Goal: Task Accomplishment & Management: Manage account settings

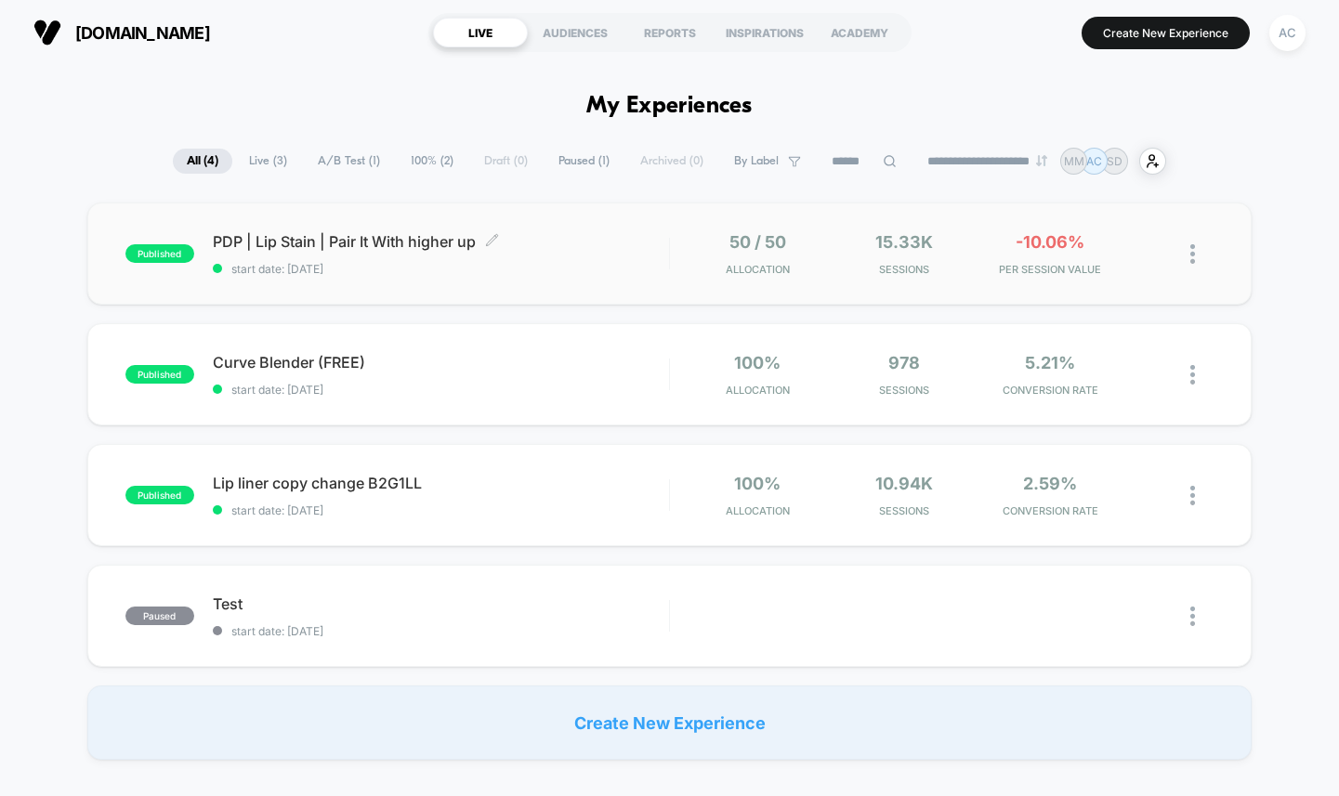
click at [399, 245] on span "PDP | Lip Stain | Pair It With higher up Click to edit experience details" at bounding box center [441, 241] width 456 height 19
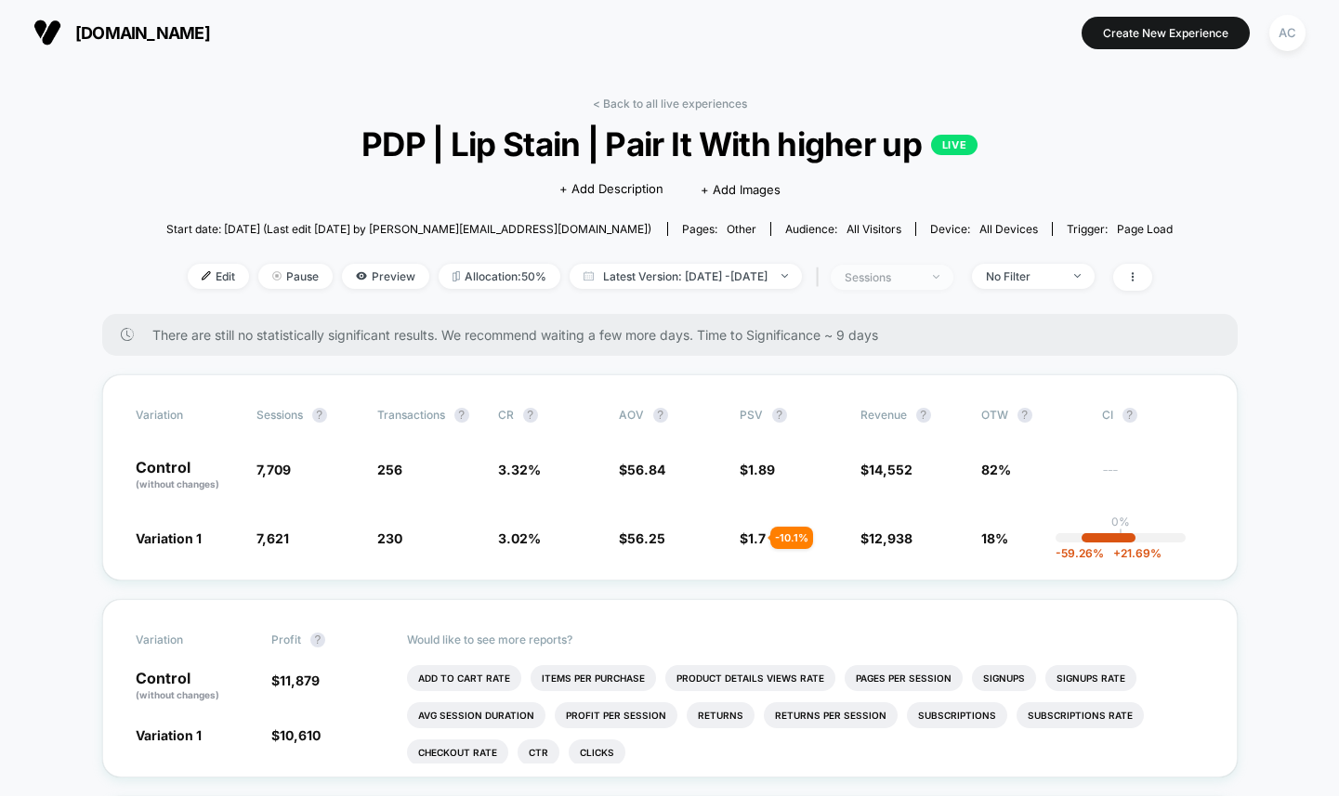
click at [919, 281] on div "sessions" at bounding box center [882, 277] width 74 height 14
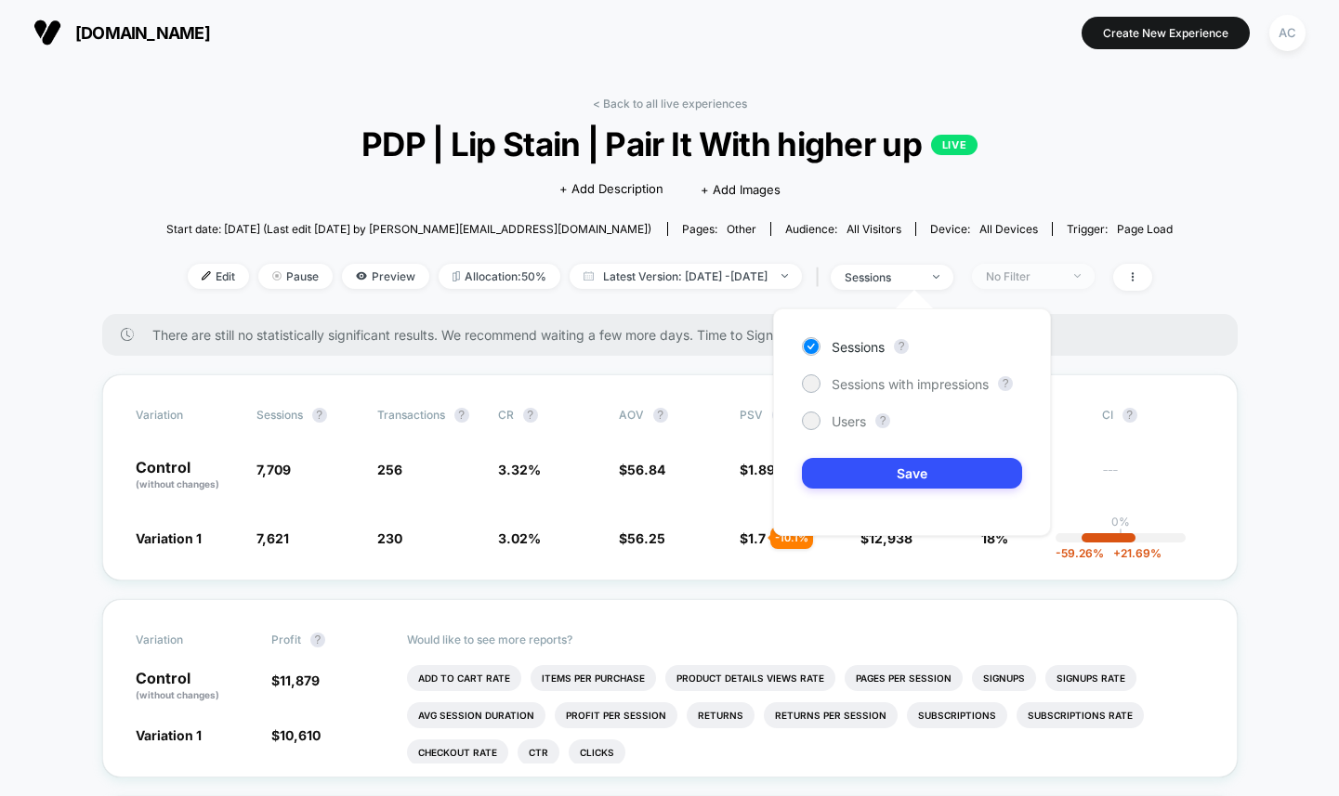
click at [1060, 282] on div "No Filter" at bounding box center [1023, 277] width 74 height 14
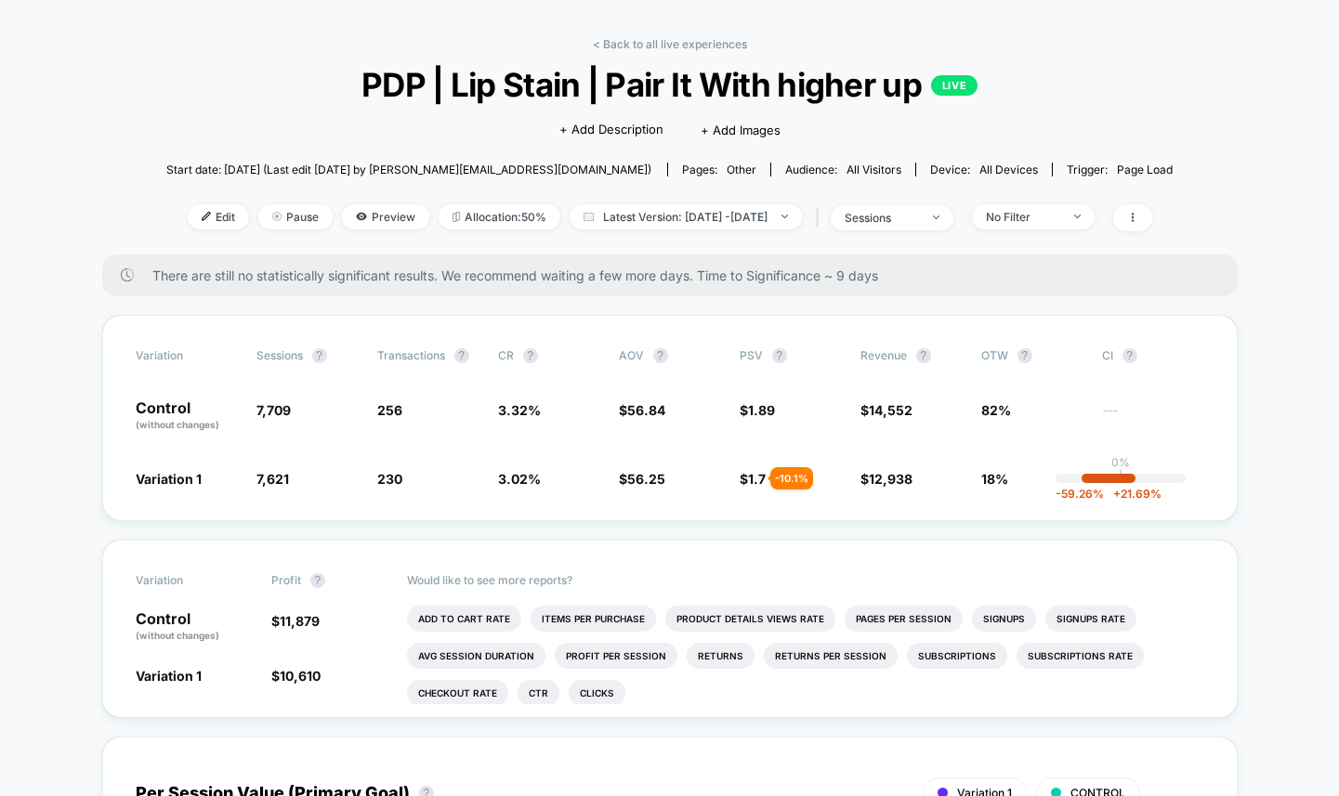
scroll to position [53, 0]
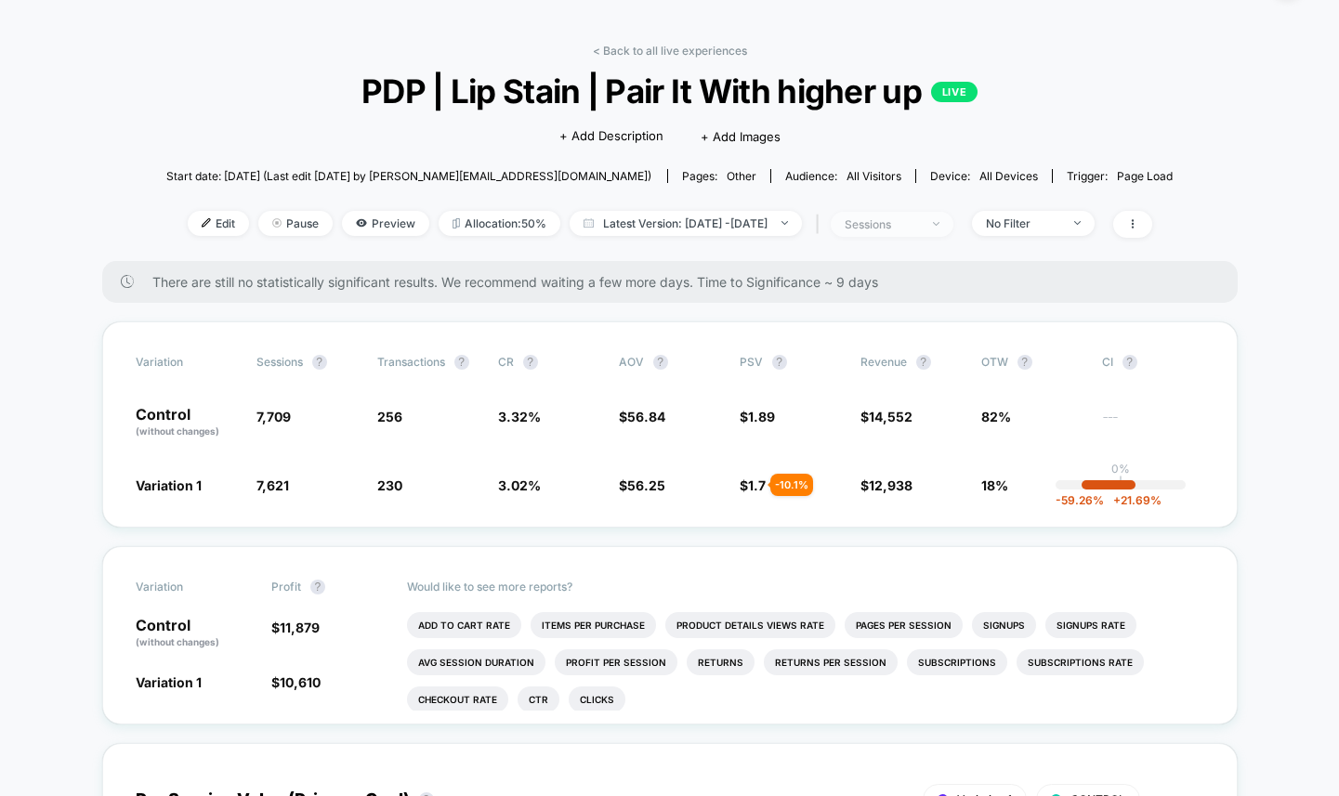
click at [945, 232] on span "sessions" at bounding box center [892, 224] width 123 height 25
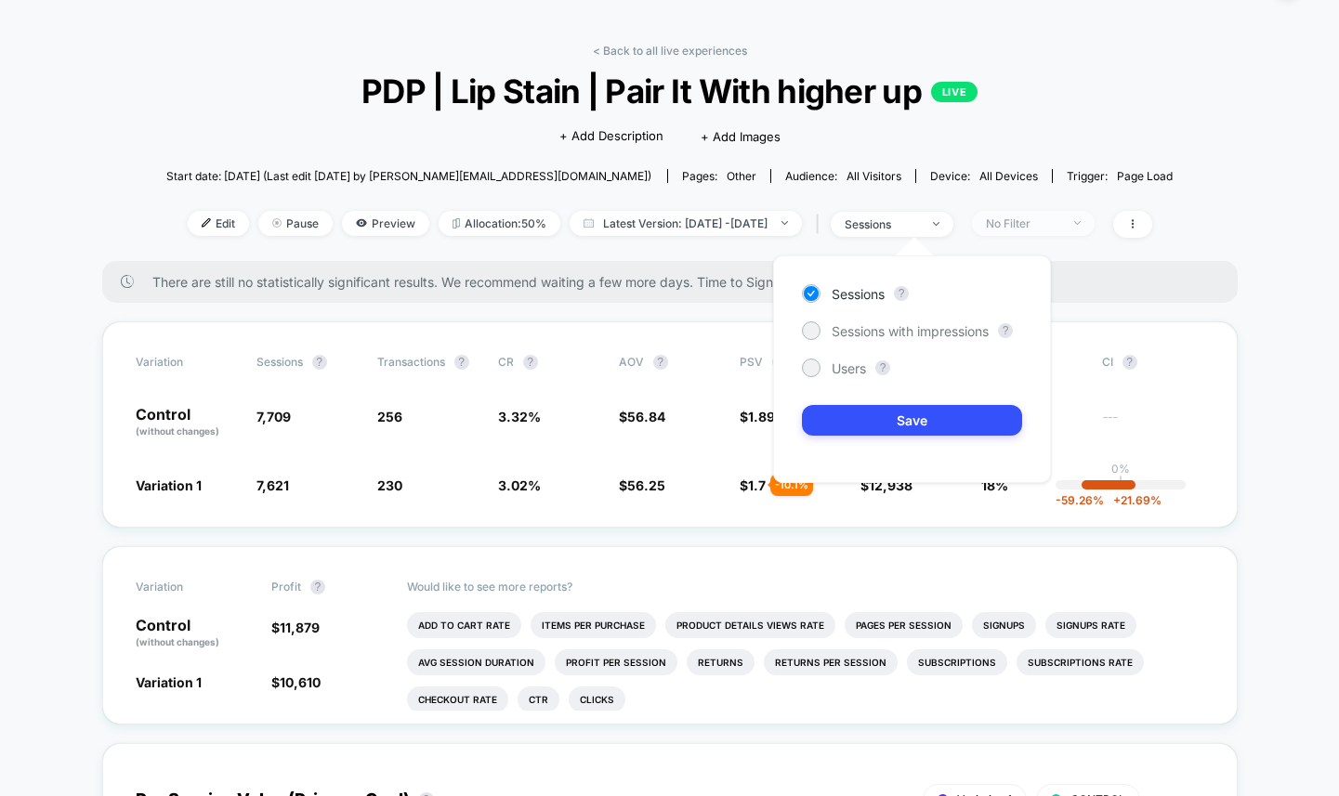
click at [1043, 221] on div "No Filter" at bounding box center [1023, 224] width 74 height 14
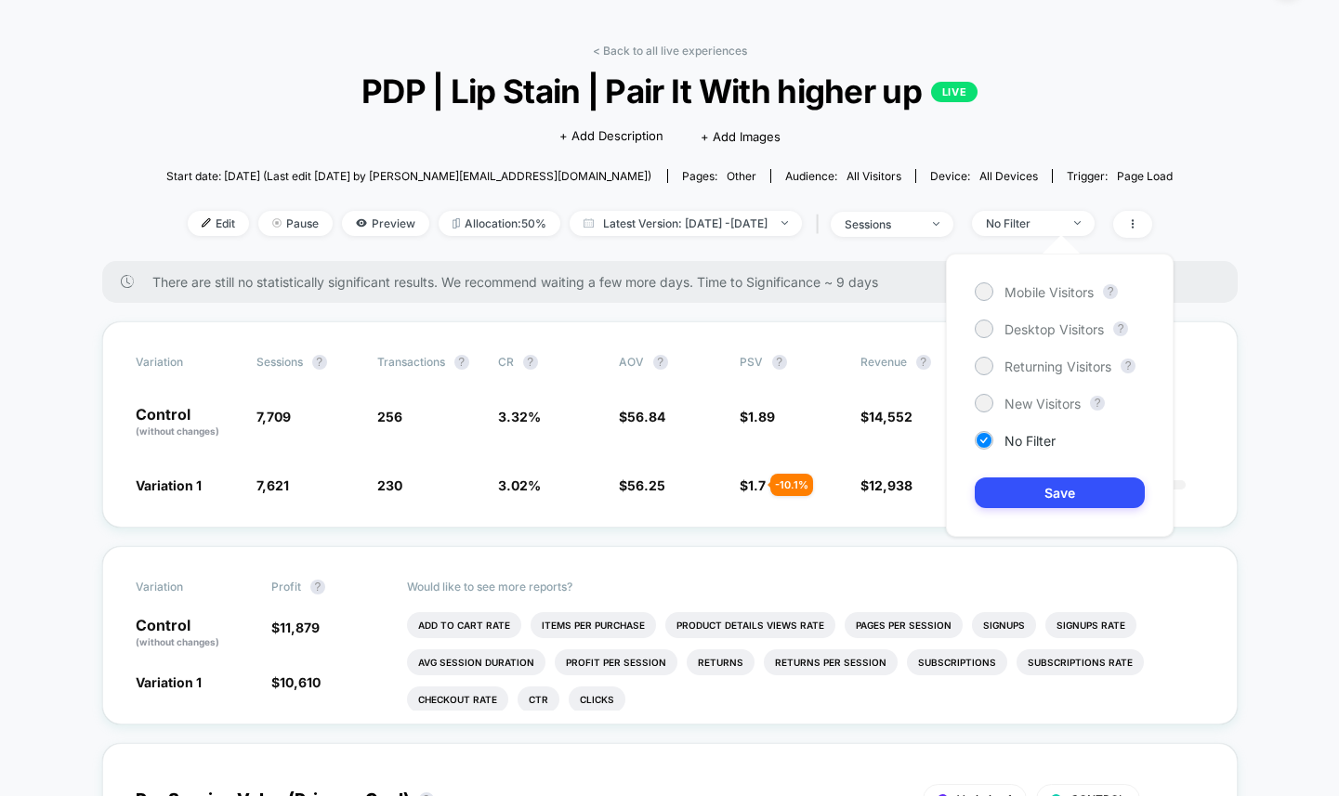
click at [1117, 168] on div "Start date: [DATE] (Last edit [DATE] by [PERSON_NAME][EMAIL_ADDRESS][DOMAIN_NAM…" at bounding box center [669, 176] width 1007 height 33
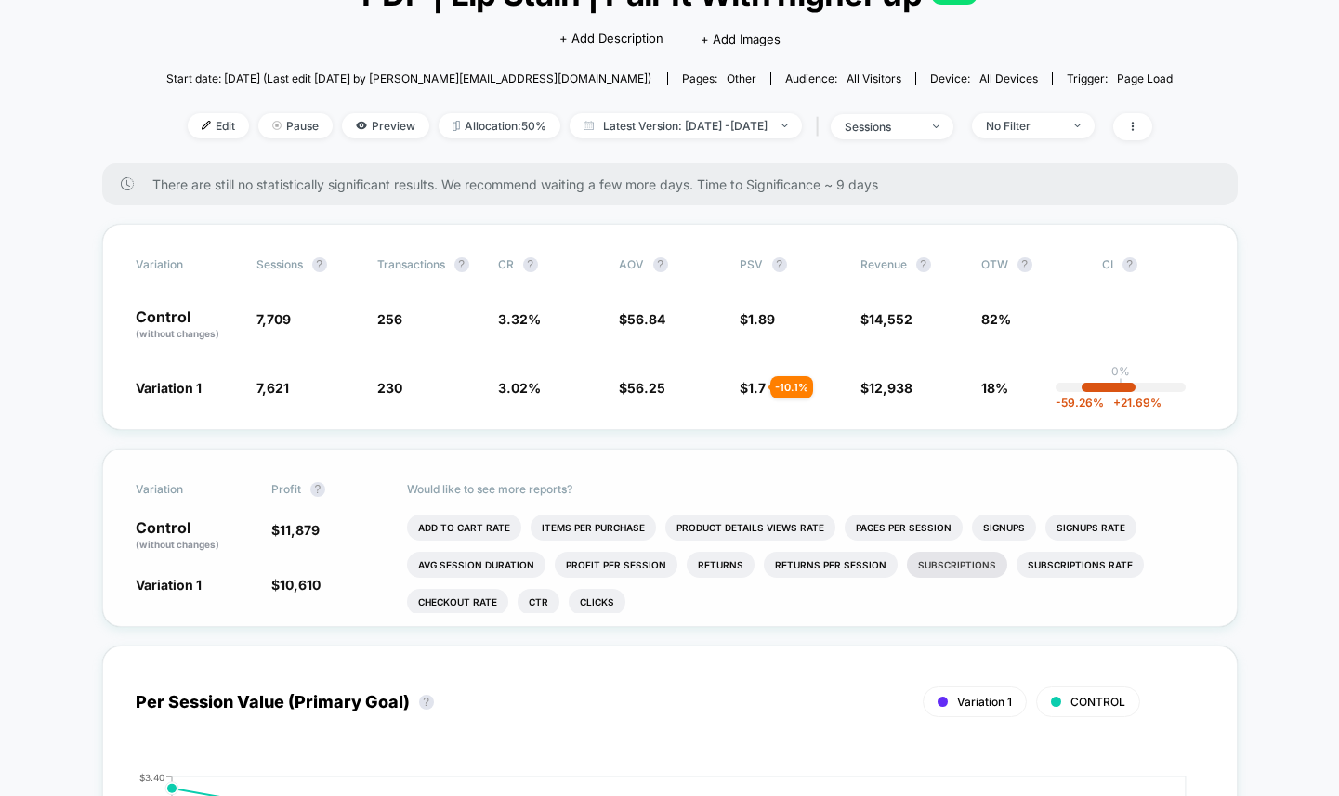
scroll to position [0, 0]
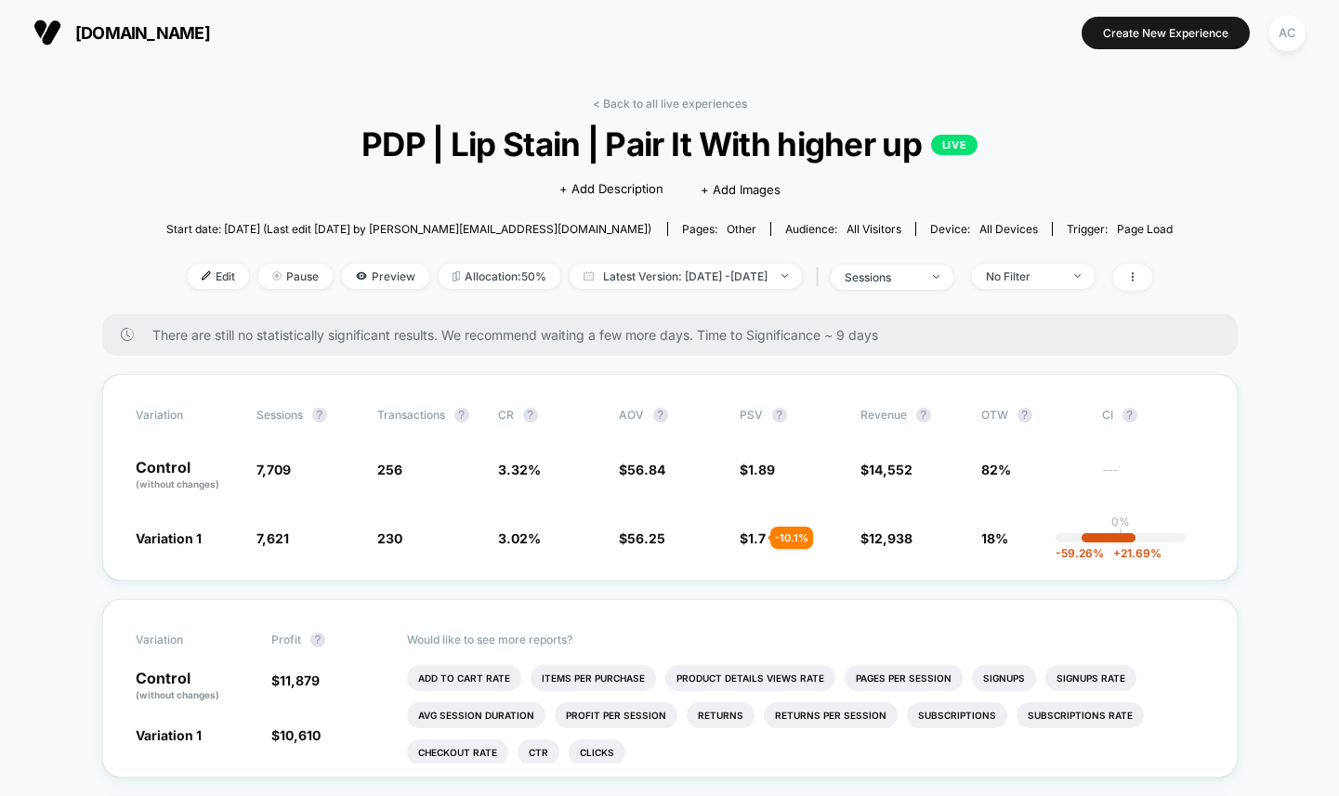
click at [1056, 290] on div "< Back to all live experiences PDP | Lip Stain | Pair It With higher up LIVE Cl…" at bounding box center [669, 205] width 1007 height 217
click at [1053, 280] on div "No Filter" at bounding box center [1023, 277] width 74 height 14
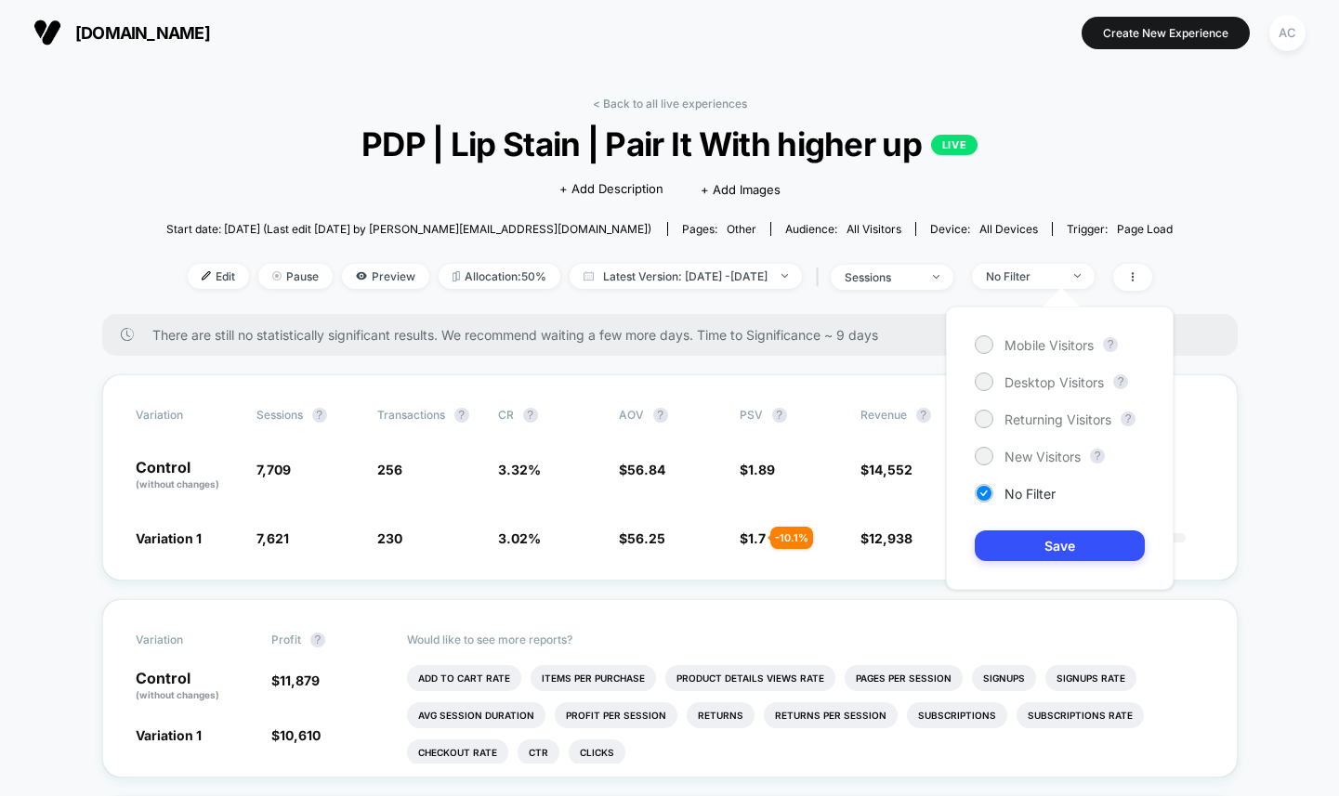
click at [1039, 429] on div "Mobile Visitors ? Desktop Visitors ? Returning Visitors ? New Visitors ? No Fil…" at bounding box center [1060, 448] width 228 height 283
click at [1037, 423] on span "Returning Visitors" at bounding box center [1058, 420] width 107 height 16
click at [1056, 548] on button "Save" at bounding box center [1060, 546] width 170 height 31
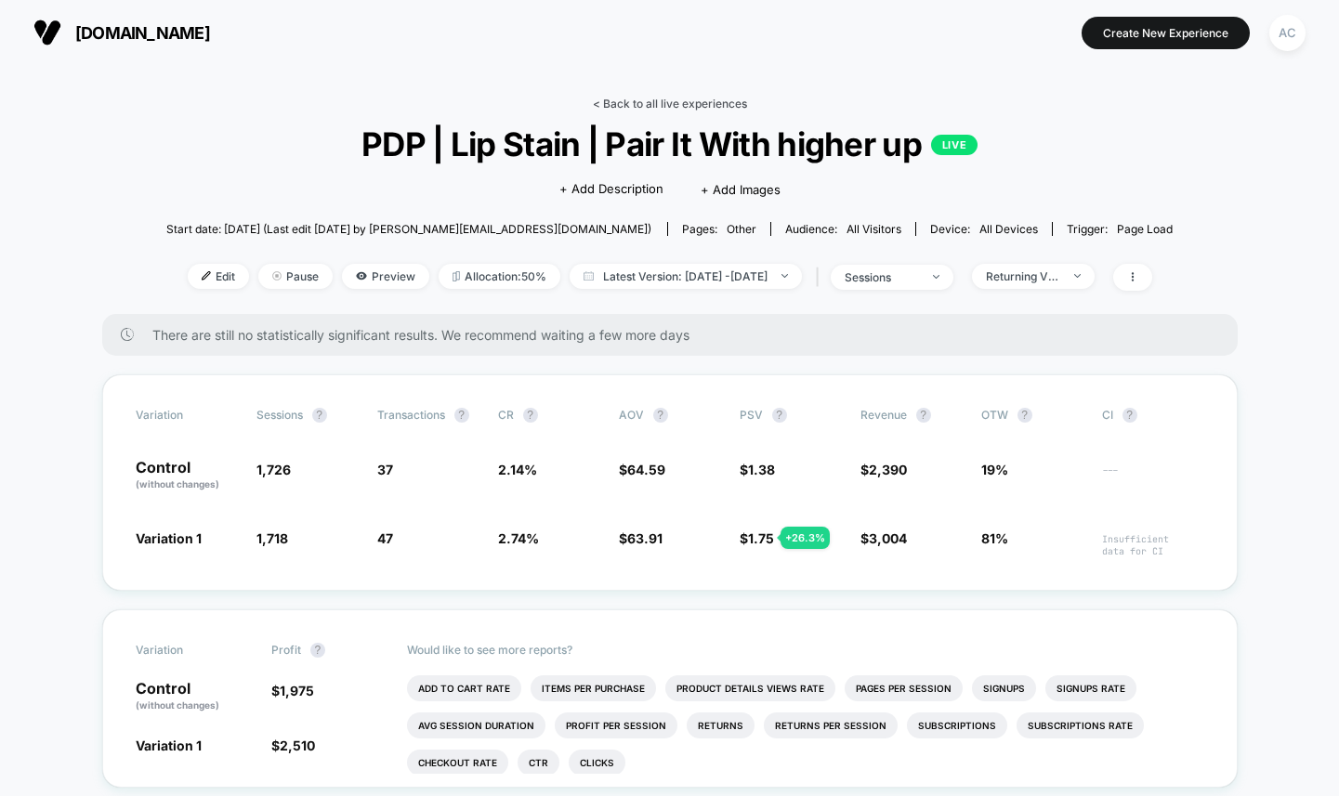
click at [624, 102] on link "< Back to all live experiences" at bounding box center [670, 104] width 154 height 14
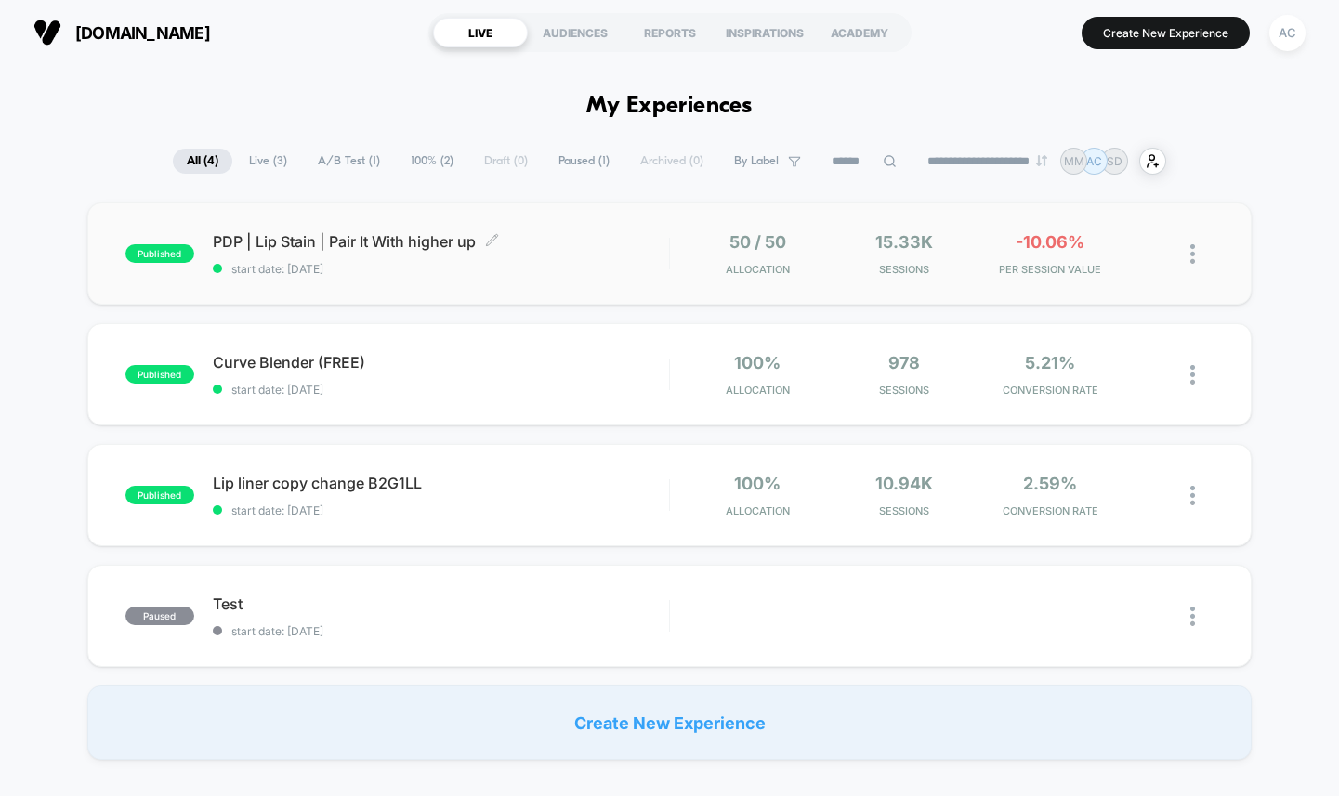
click at [277, 268] on span "start date: [DATE]" at bounding box center [441, 269] width 456 height 14
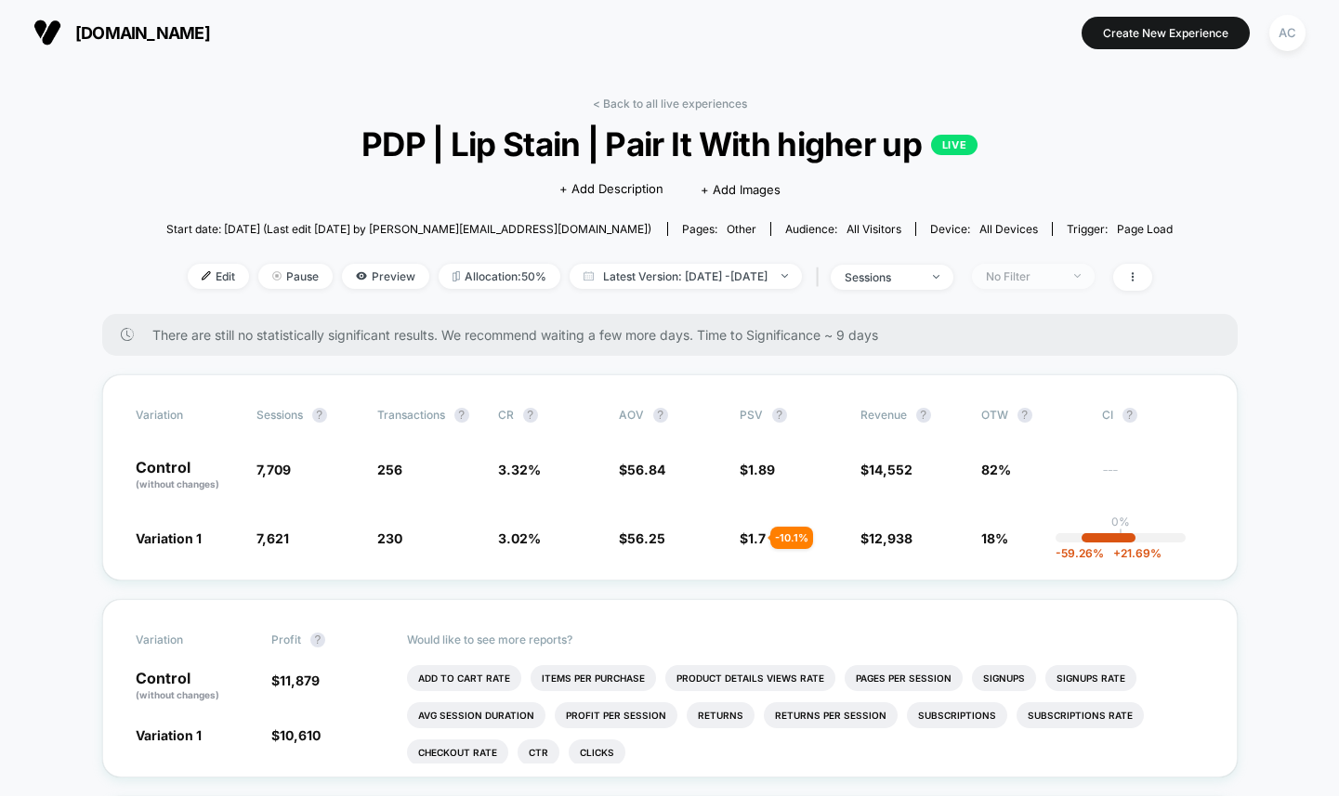
click at [1041, 278] on div "No Filter" at bounding box center [1023, 277] width 74 height 14
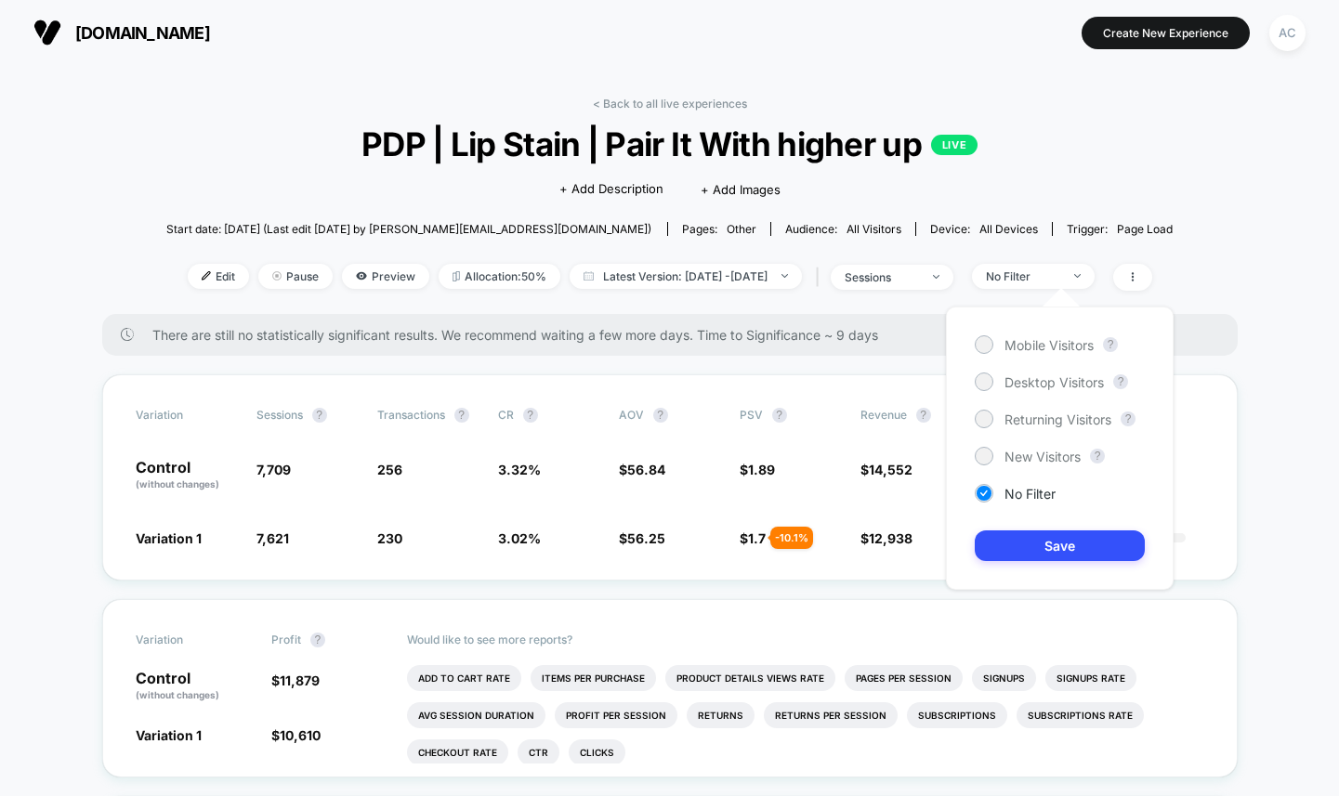
click at [1012, 446] on div "Mobile Visitors ? Desktop Visitors ? Returning Visitors ? New Visitors ? No Fil…" at bounding box center [1060, 448] width 228 height 283
click at [1018, 425] on span "Returning Visitors" at bounding box center [1058, 420] width 107 height 16
click at [1048, 559] on button "Save" at bounding box center [1060, 546] width 170 height 31
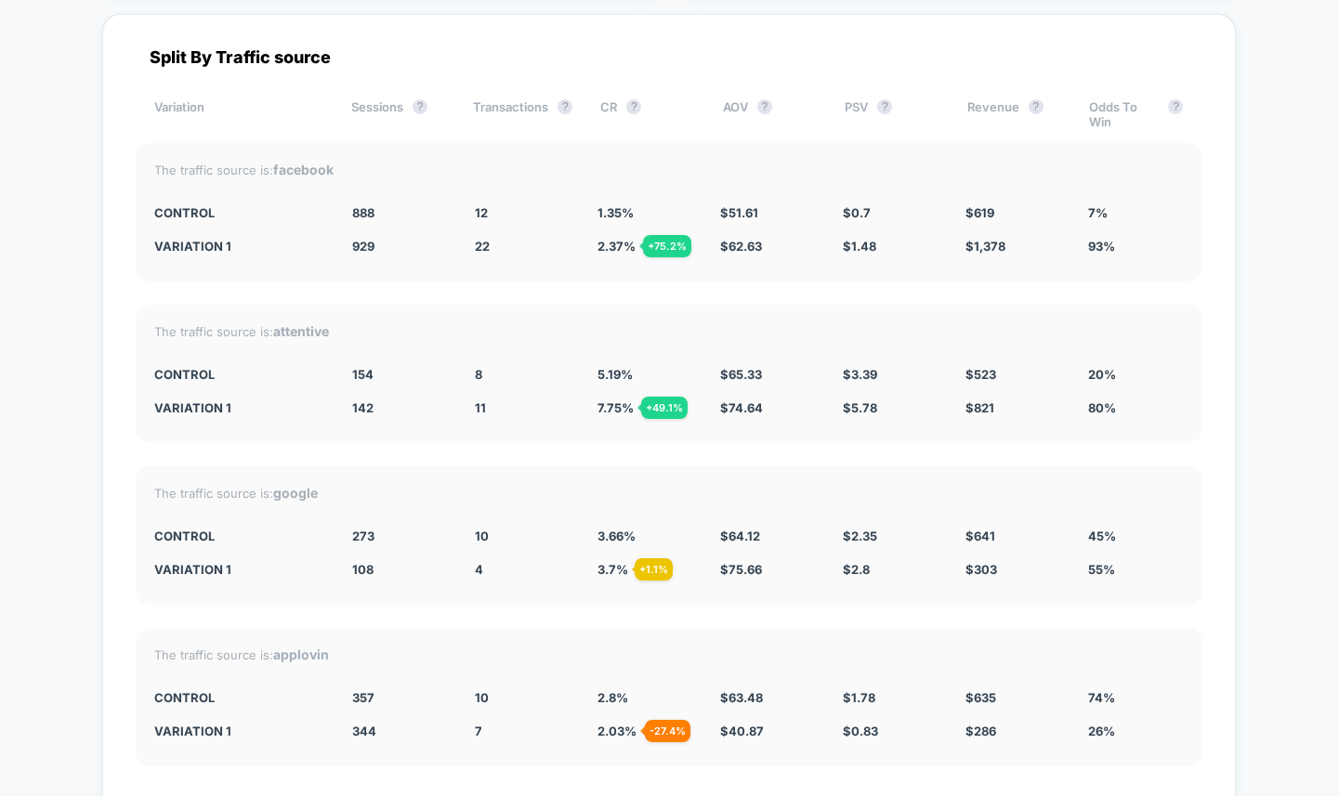
scroll to position [4440, 0]
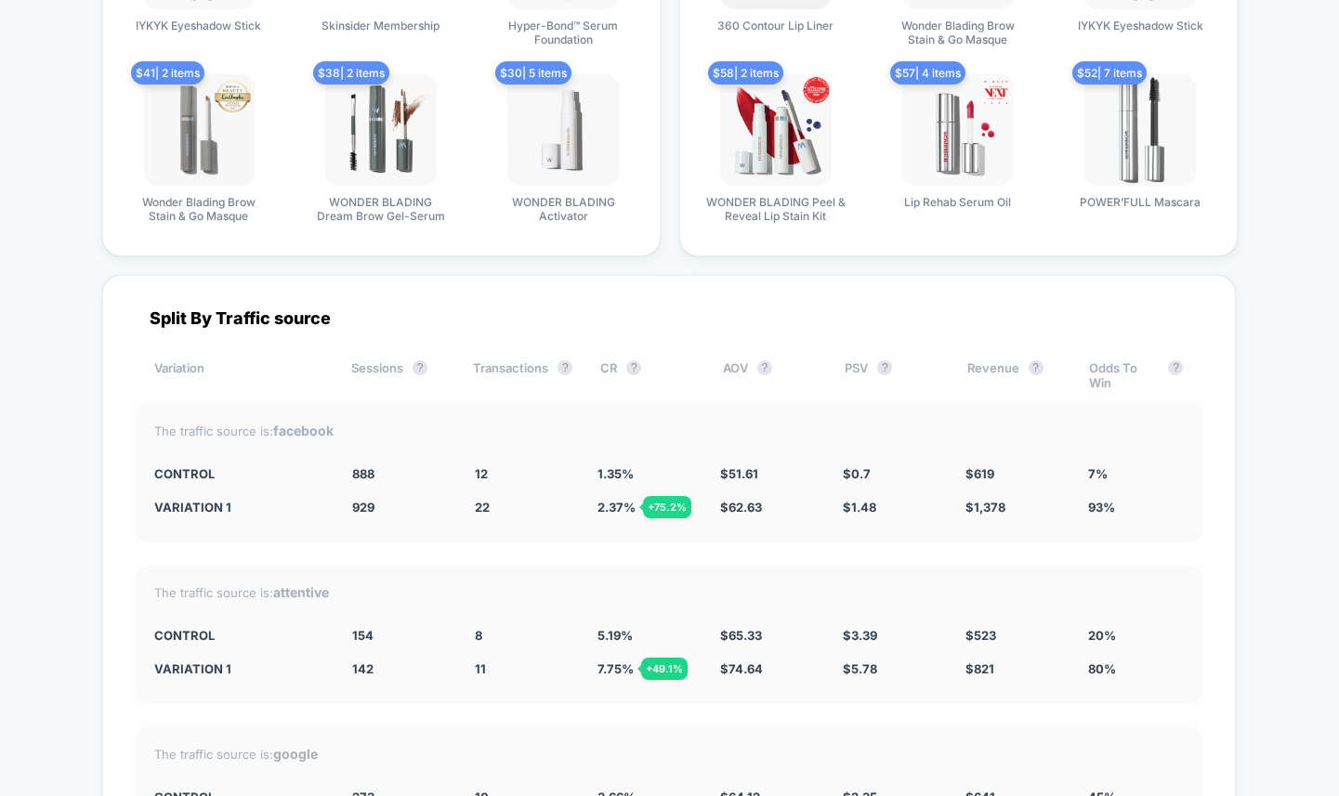
drag, startPoint x: 142, startPoint y: 419, endPoint x: 546, endPoint y: 537, distance: 420.2
click at [546, 537] on div "Split By Traffic source Variation Sessions ? Transactions ? CR ? AOV ? PSV ? Re…" at bounding box center [669, 734] width 1134 height 918
click at [207, 423] on div "The traffic source is: facebook" at bounding box center [669, 431] width 1030 height 16
drag, startPoint x: 269, startPoint y: 428, endPoint x: 385, endPoint y: 456, distance: 119.5
click at [385, 456] on div "The traffic source is: facebook CONTROL 888 12 1.35 % $ 51.61 $ 0.7 $ 619 7% Va…" at bounding box center [669, 473] width 1067 height 138
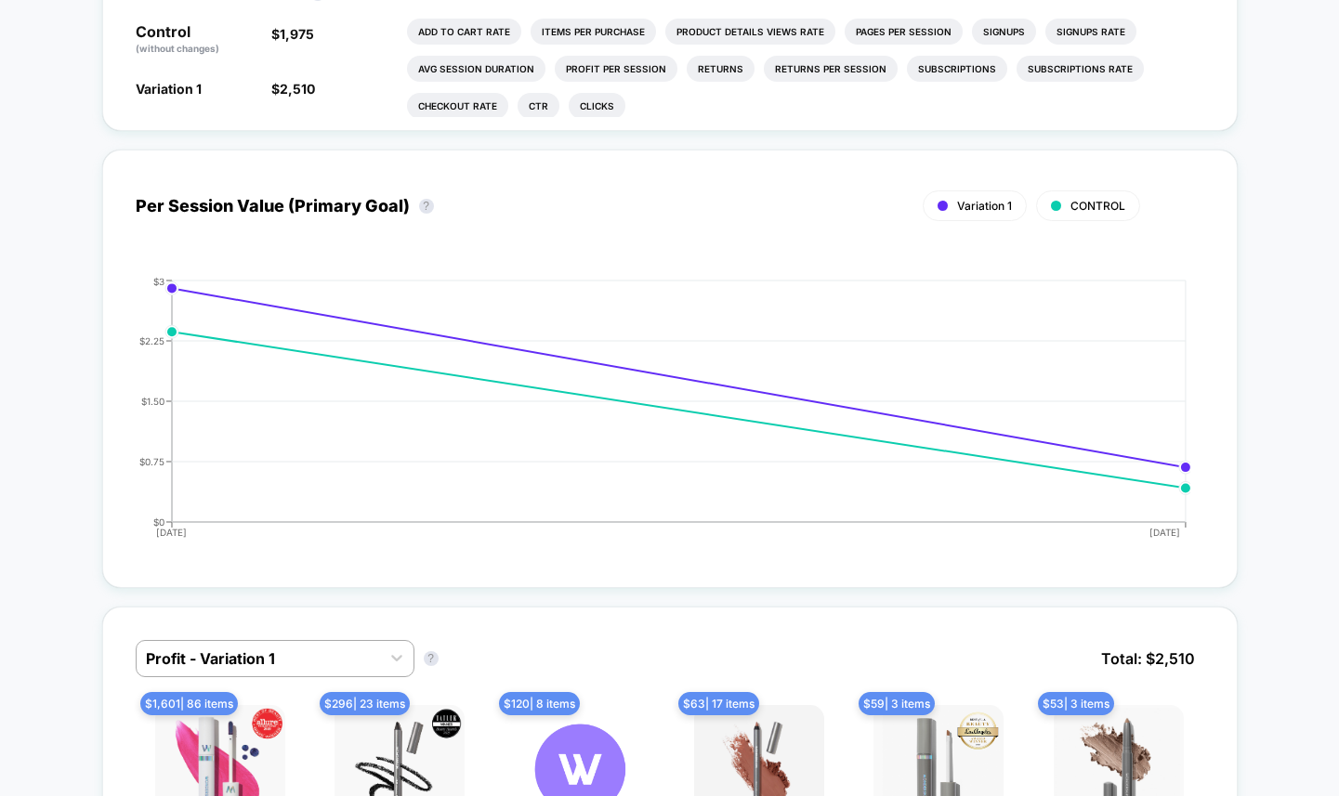
scroll to position [0, 0]
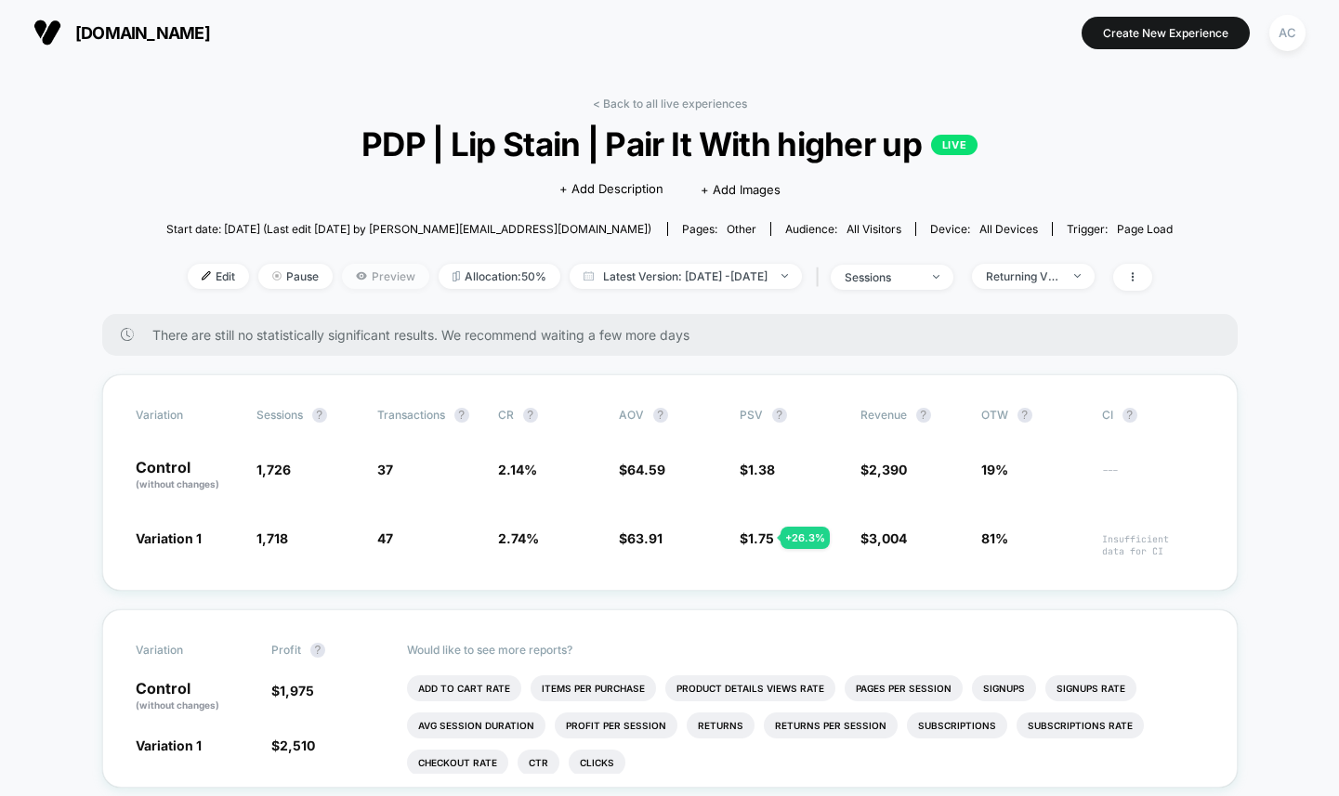
click at [358, 265] on span "Preview" at bounding box center [385, 276] width 87 height 25
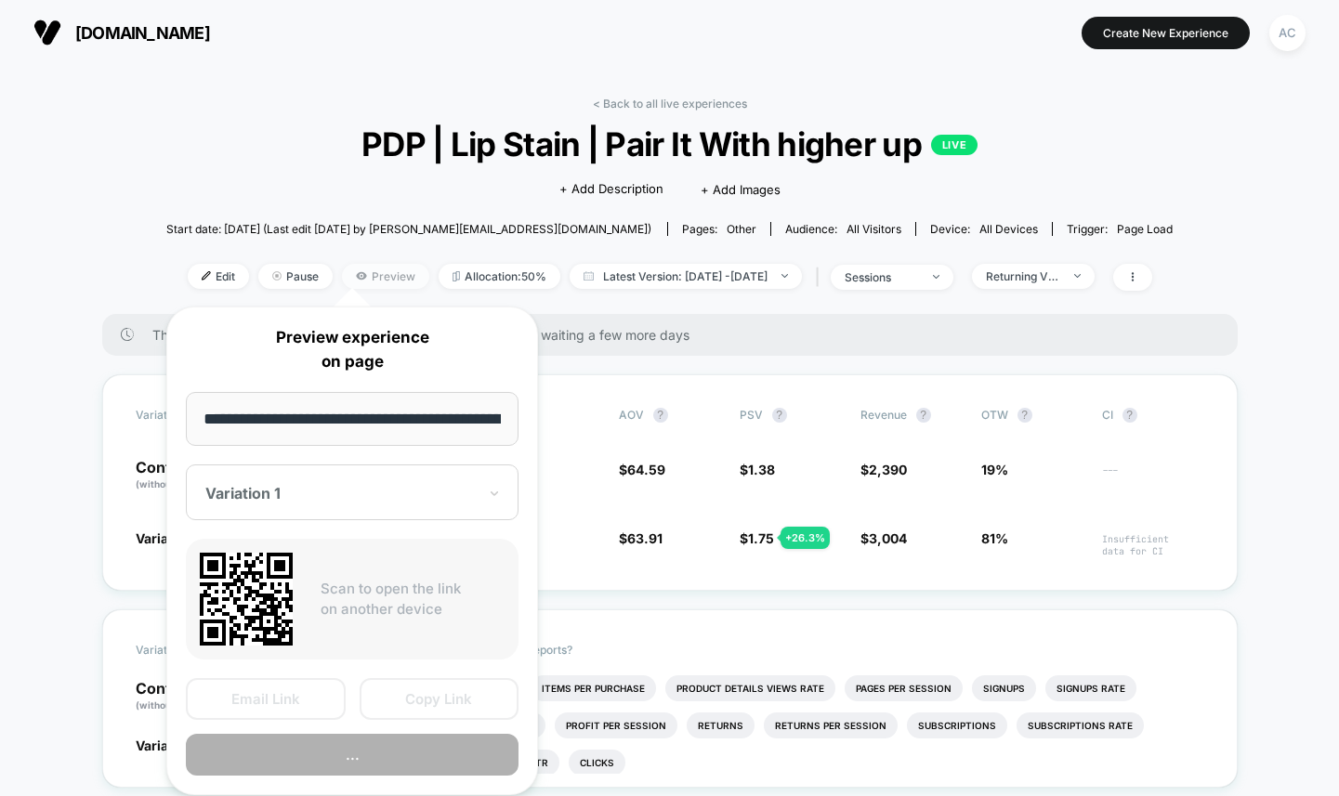
scroll to position [0, 189]
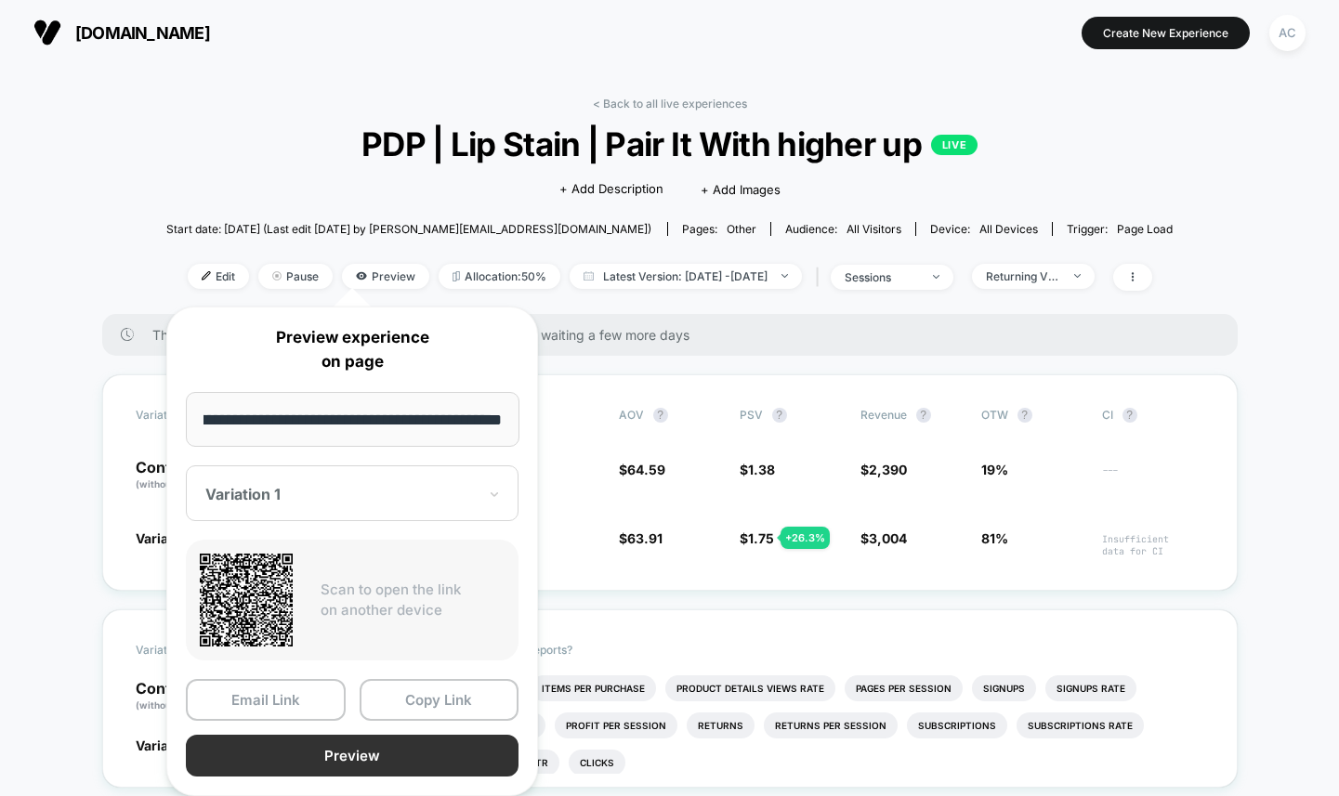
click at [378, 756] on button "Preview" at bounding box center [352, 756] width 333 height 42
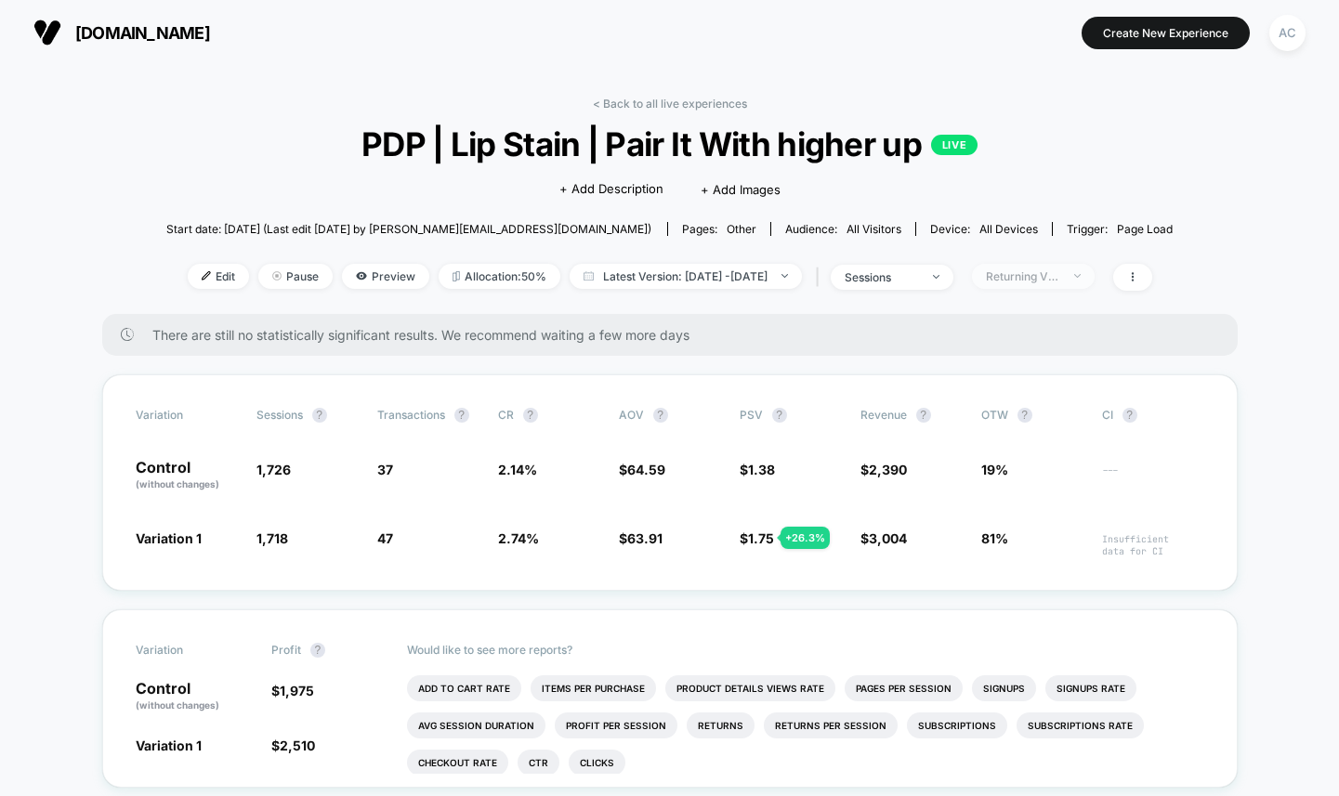
click at [1053, 285] on span "Returning Visitors" at bounding box center [1033, 276] width 123 height 25
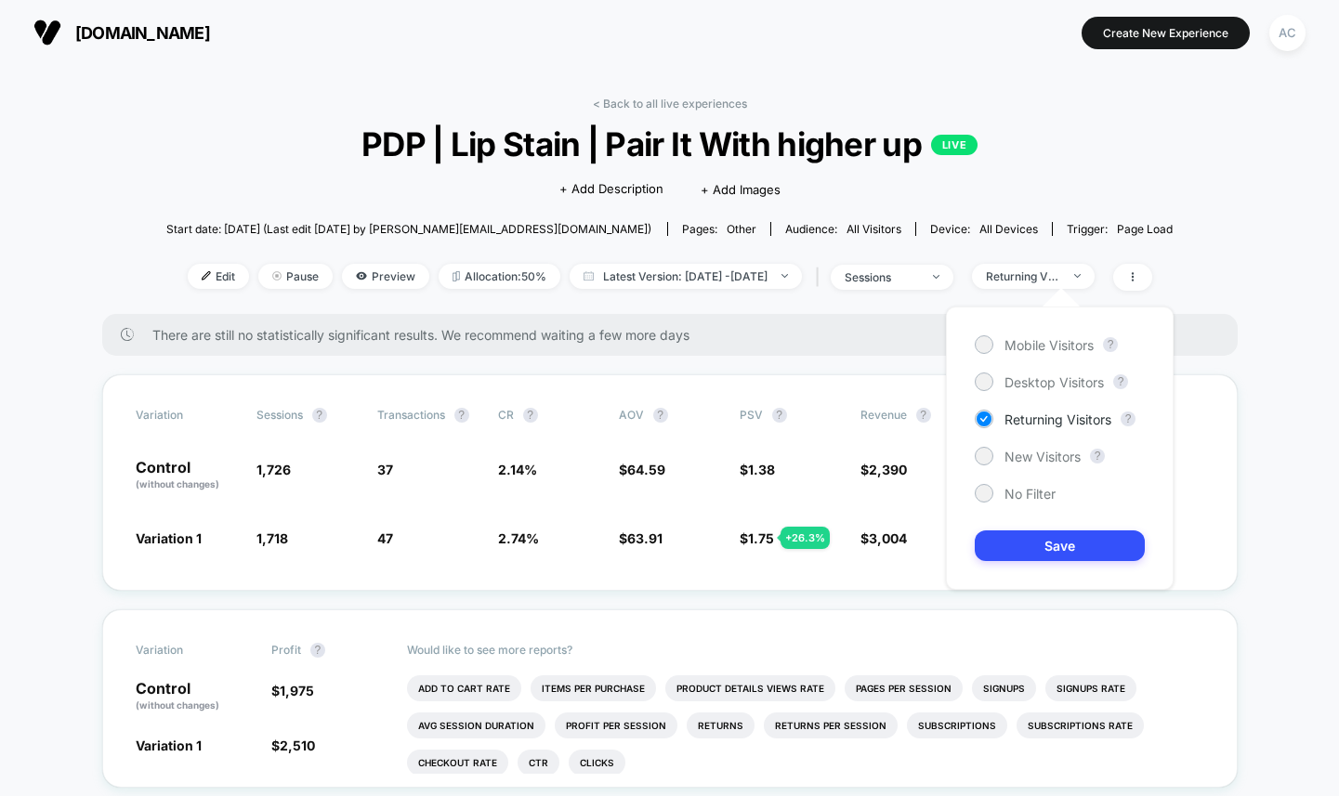
click at [1161, 181] on div "< Back to all live experiences PDP | Lip Stain | Pair It With higher up LIVE Cl…" at bounding box center [669, 205] width 1007 height 217
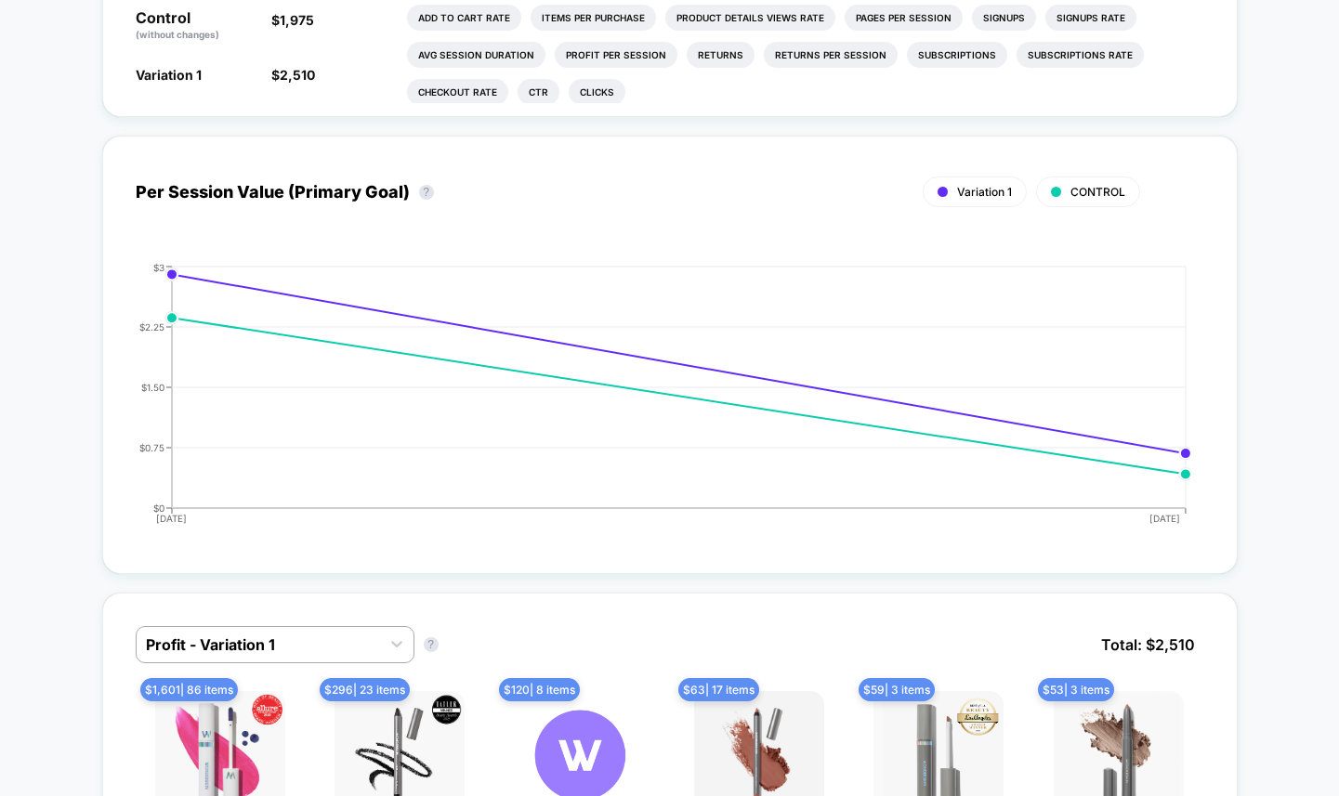
scroll to position [0, 0]
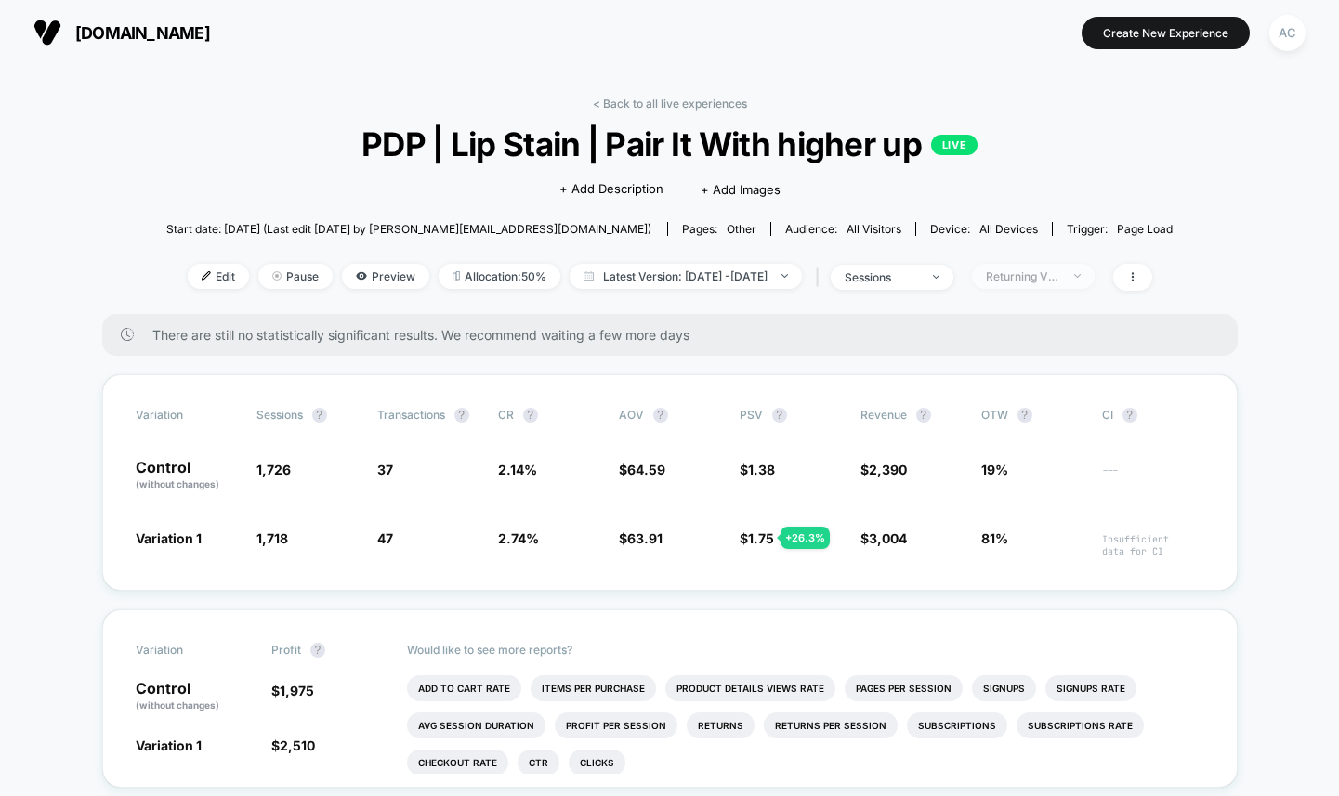
click at [1060, 270] on div "Returning Visitors" at bounding box center [1023, 277] width 74 height 14
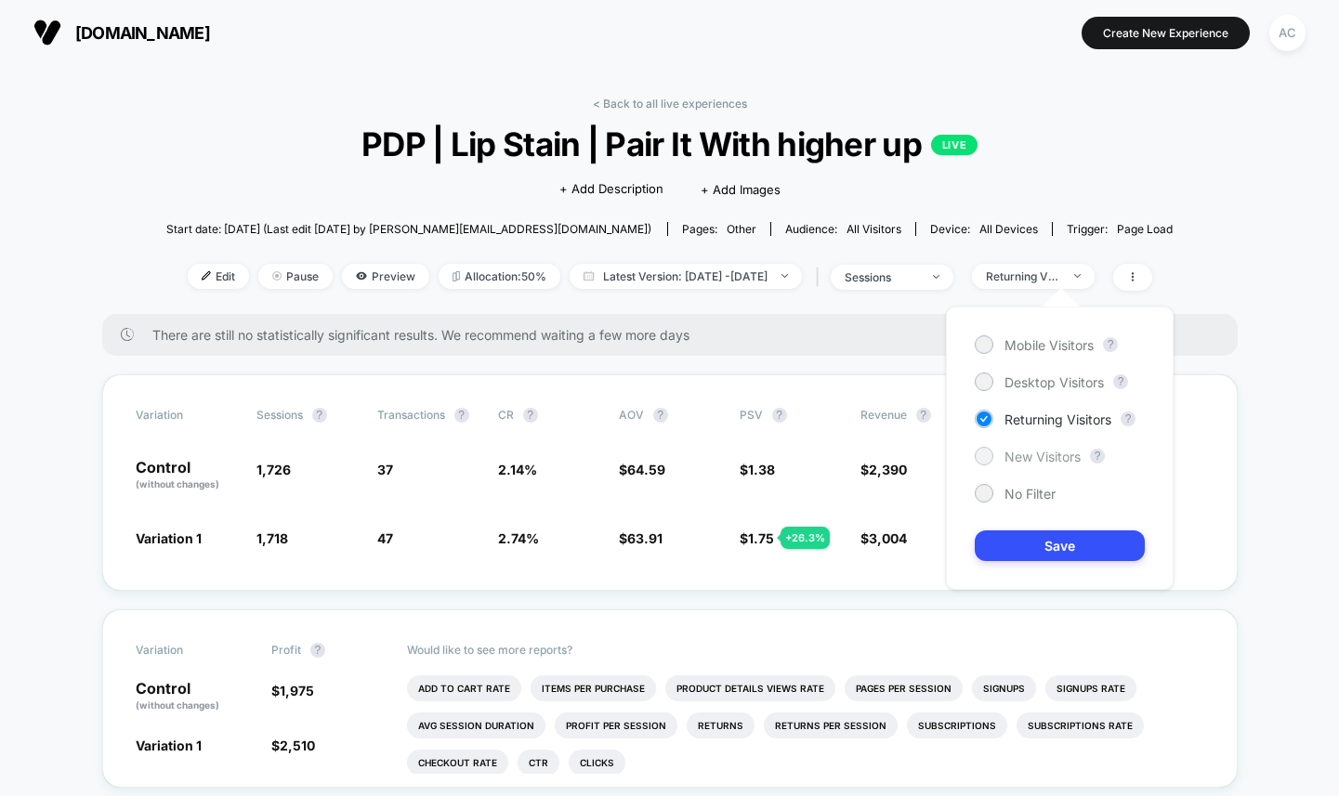
click at [1049, 457] on span "New Visitors" at bounding box center [1043, 457] width 76 height 16
click at [1059, 551] on button "Save" at bounding box center [1060, 546] width 170 height 31
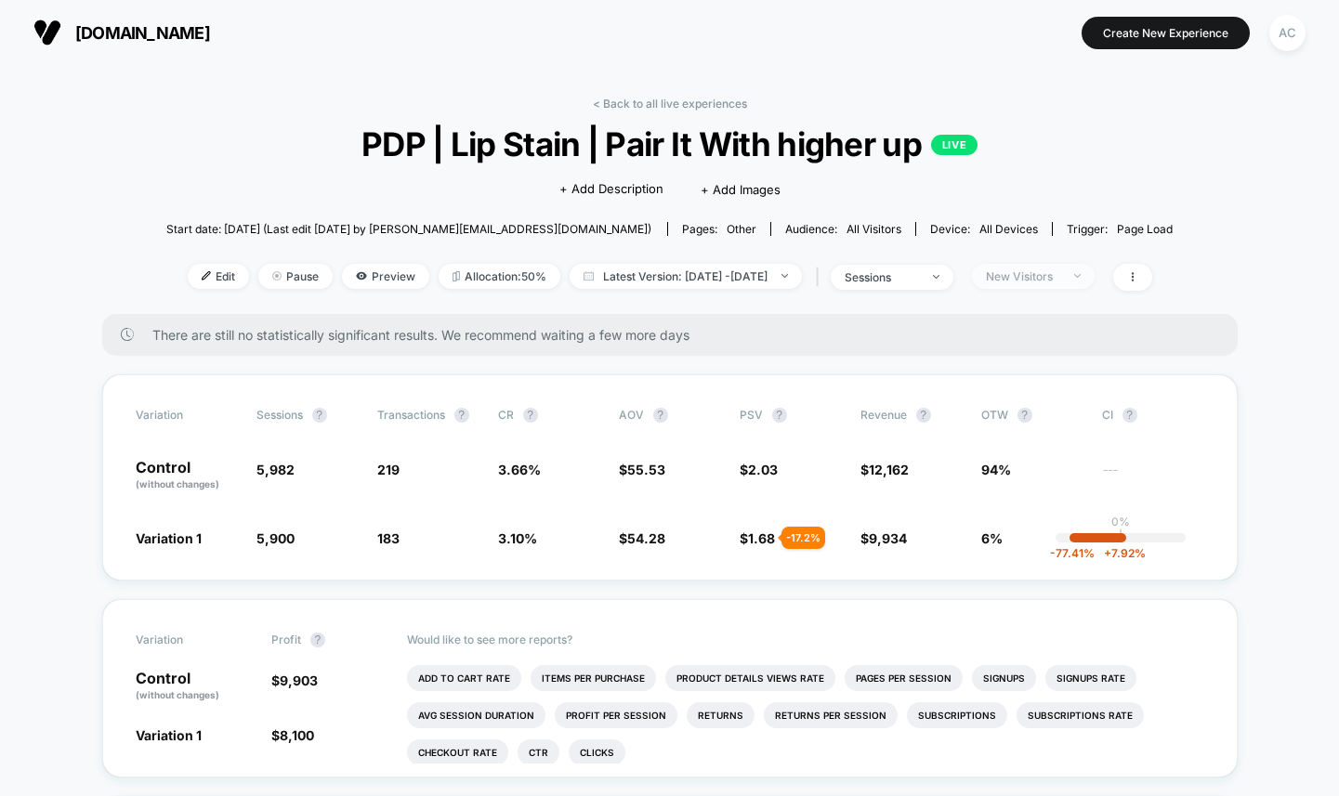
click at [1095, 283] on span "New Visitors" at bounding box center [1033, 276] width 123 height 25
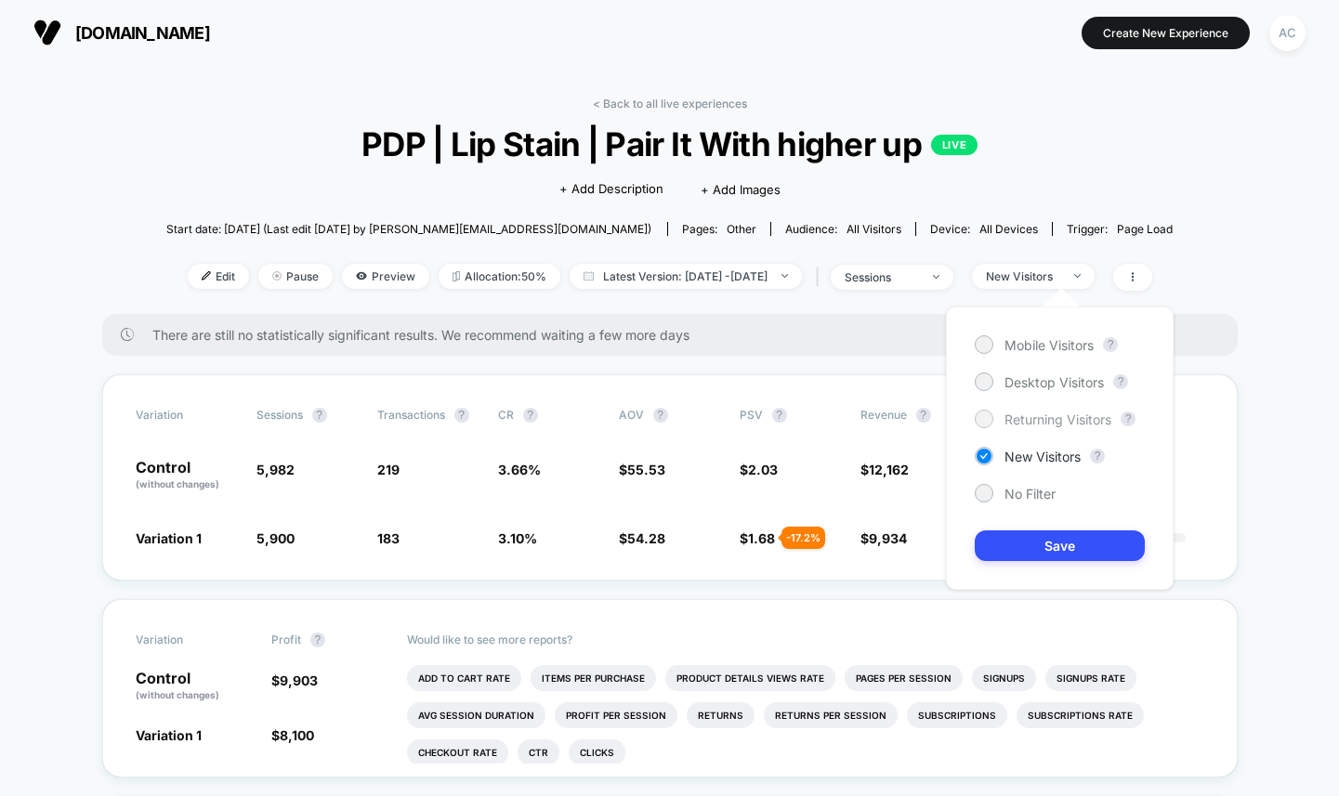
click at [1035, 416] on span "Returning Visitors" at bounding box center [1058, 420] width 107 height 16
click at [1052, 549] on button "Save" at bounding box center [1060, 546] width 170 height 31
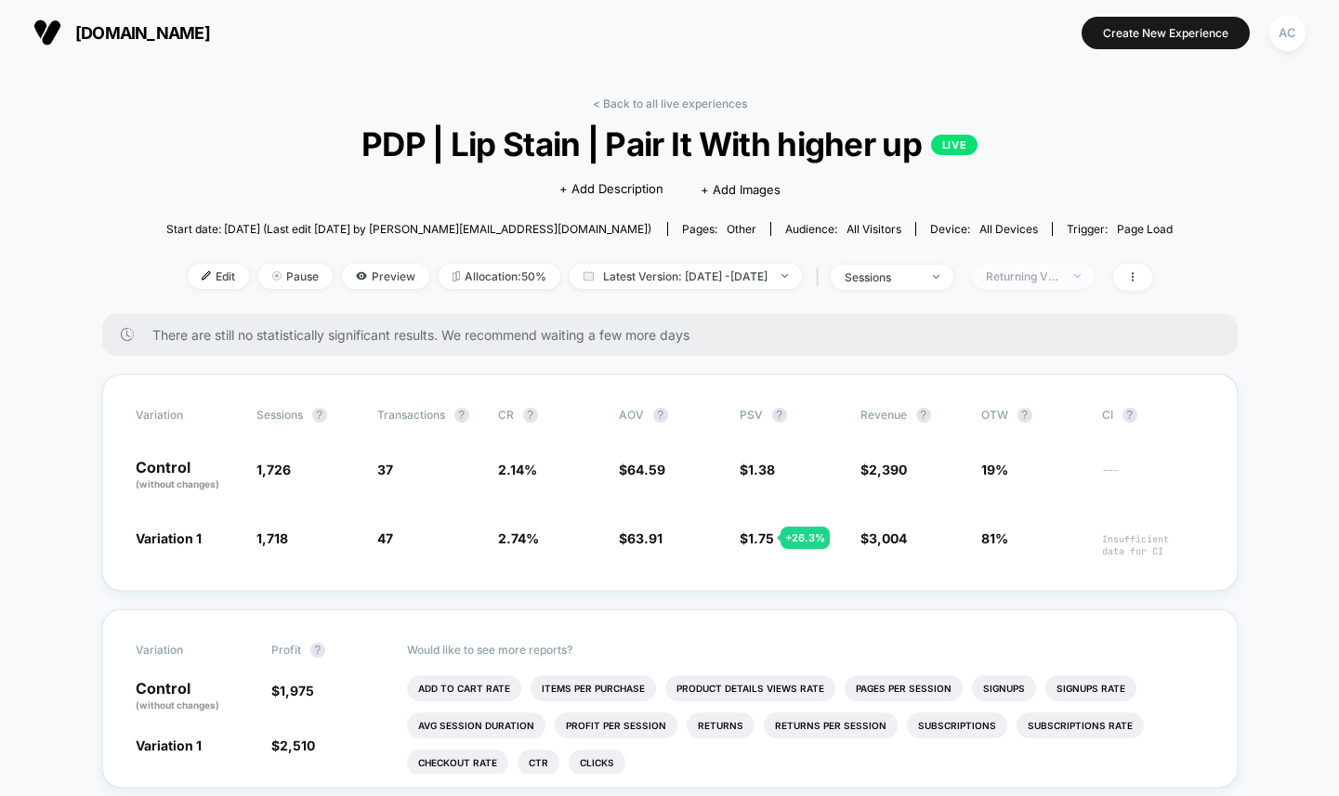
click at [1028, 283] on span "Returning Visitors" at bounding box center [1033, 276] width 123 height 25
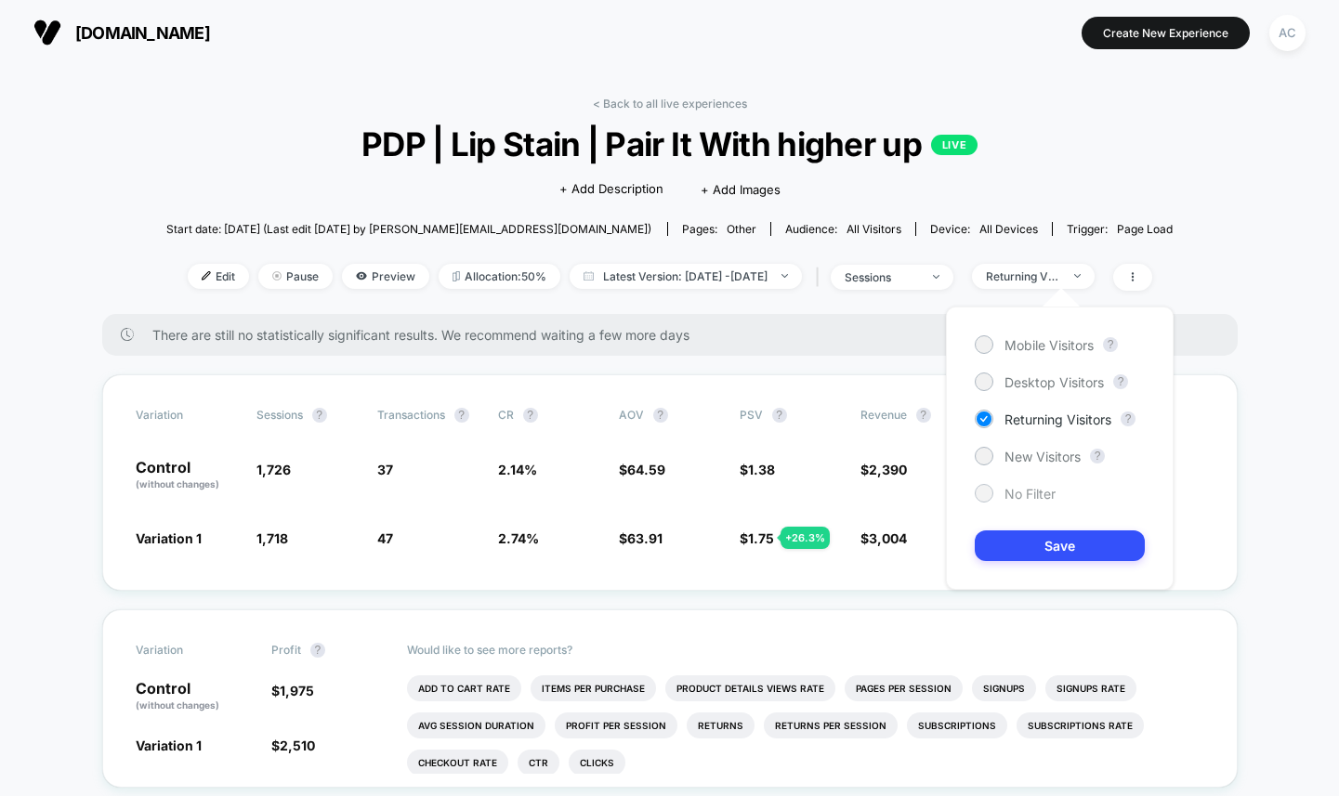
click at [1019, 498] on span "No Filter" at bounding box center [1030, 494] width 51 height 16
click at [1059, 568] on div "Mobile Visitors ? Desktop Visitors ? Returning Visitors ? New Visitors ? No Fil…" at bounding box center [1060, 448] width 228 height 283
click at [1059, 546] on button "Save" at bounding box center [1060, 546] width 170 height 31
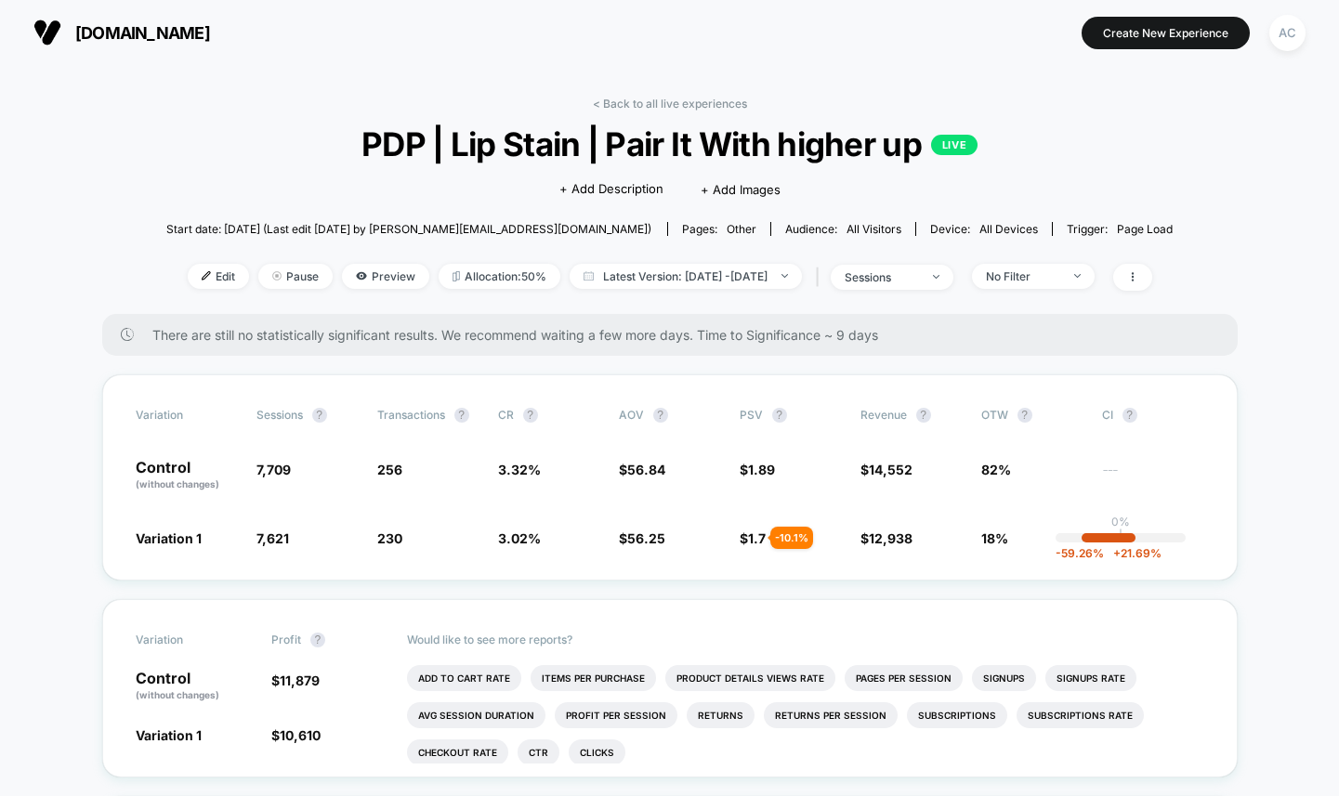
click at [980, 230] on span "all devices" at bounding box center [1009, 229] width 59 height 14
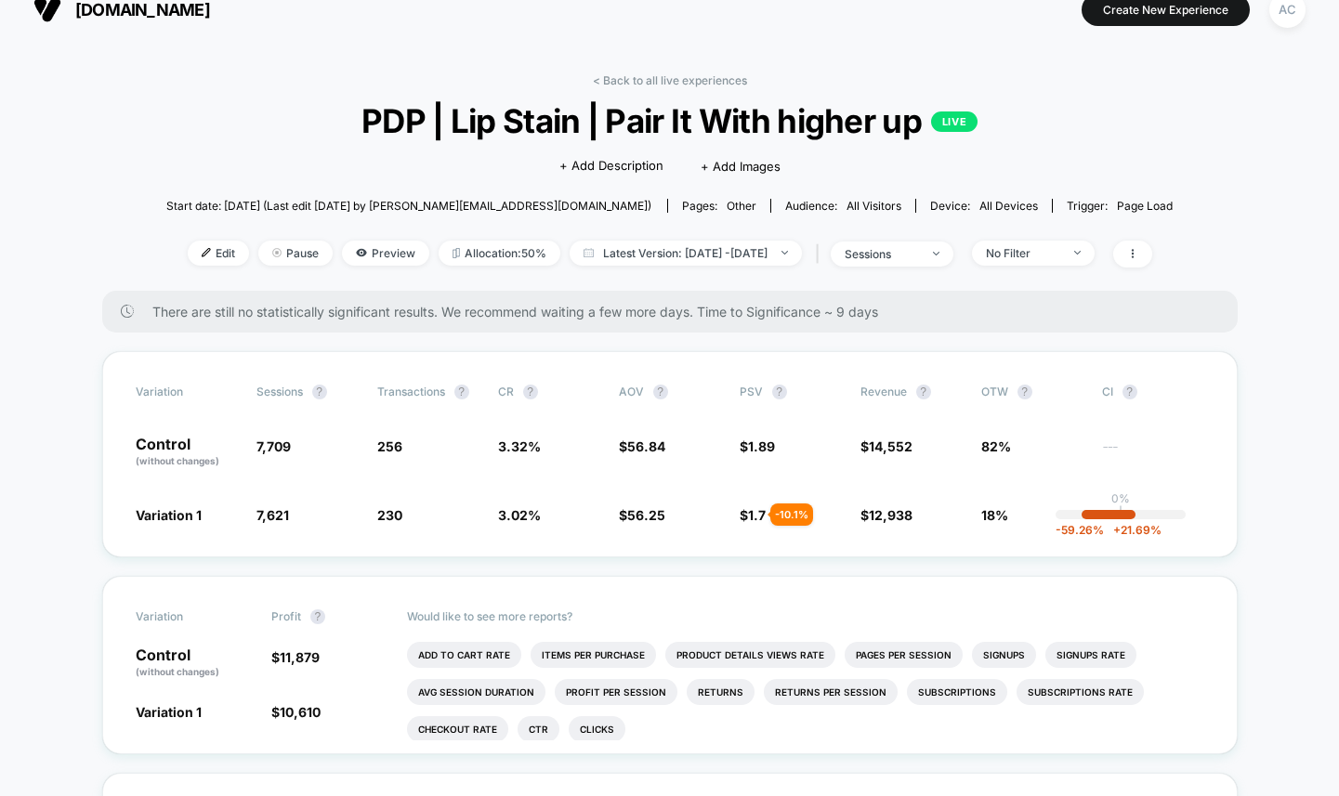
scroll to position [4, 0]
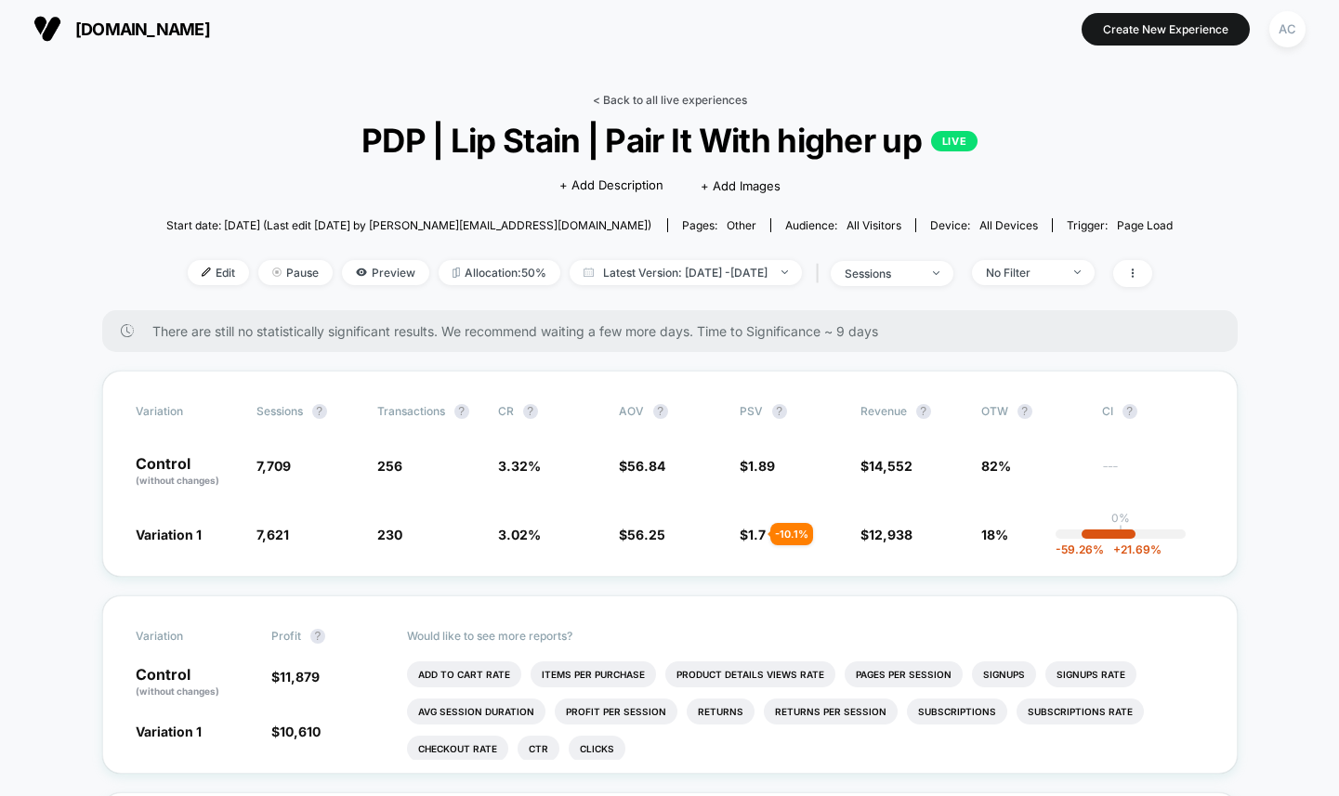
click at [628, 97] on link "< Back to all live experiences" at bounding box center [670, 100] width 154 height 14
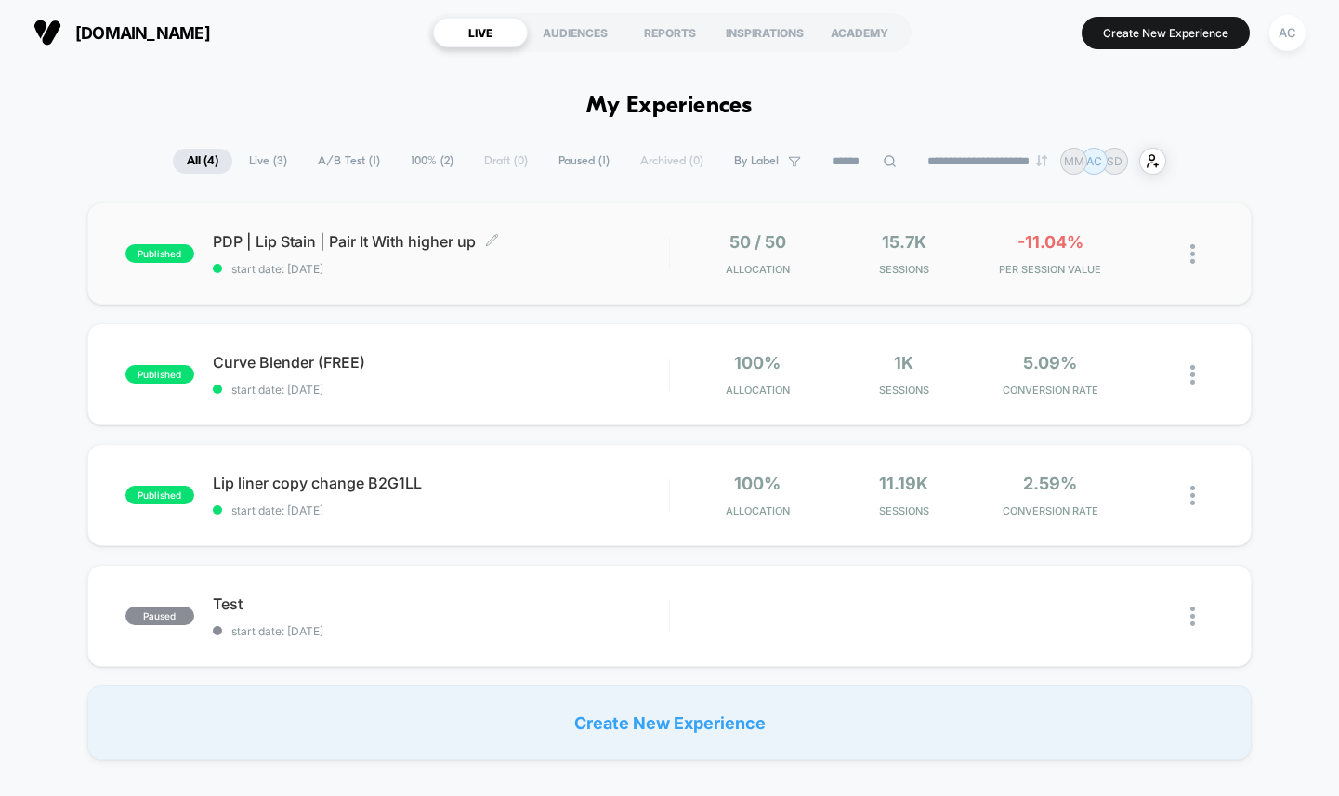
click at [601, 247] on span "PDP | Lip Stain | Pair It With higher up Click to edit experience details" at bounding box center [441, 241] width 456 height 19
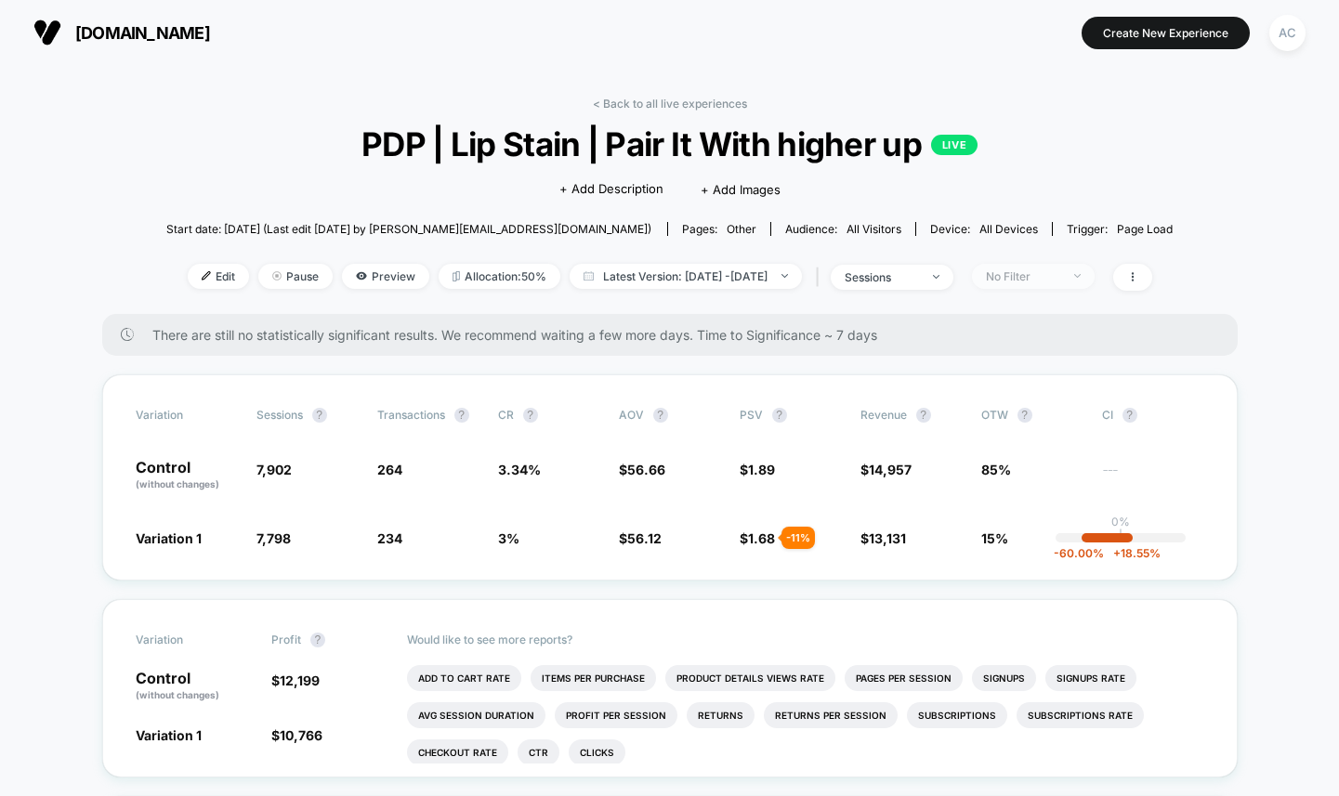
click at [1026, 275] on div "No Filter" at bounding box center [1023, 277] width 74 height 14
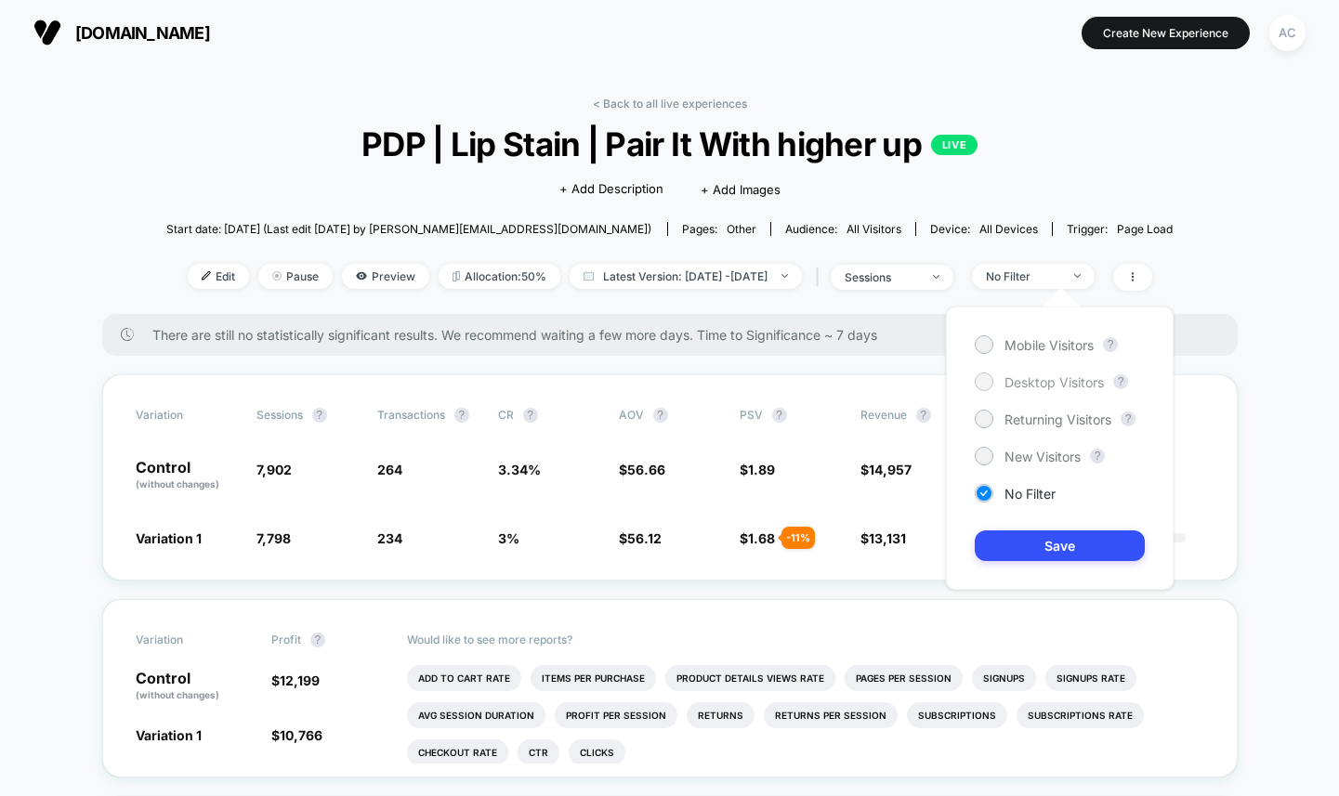
click at [1024, 384] on span "Desktop Visitors" at bounding box center [1054, 383] width 99 height 16
click at [1054, 537] on button "Save" at bounding box center [1060, 546] width 170 height 31
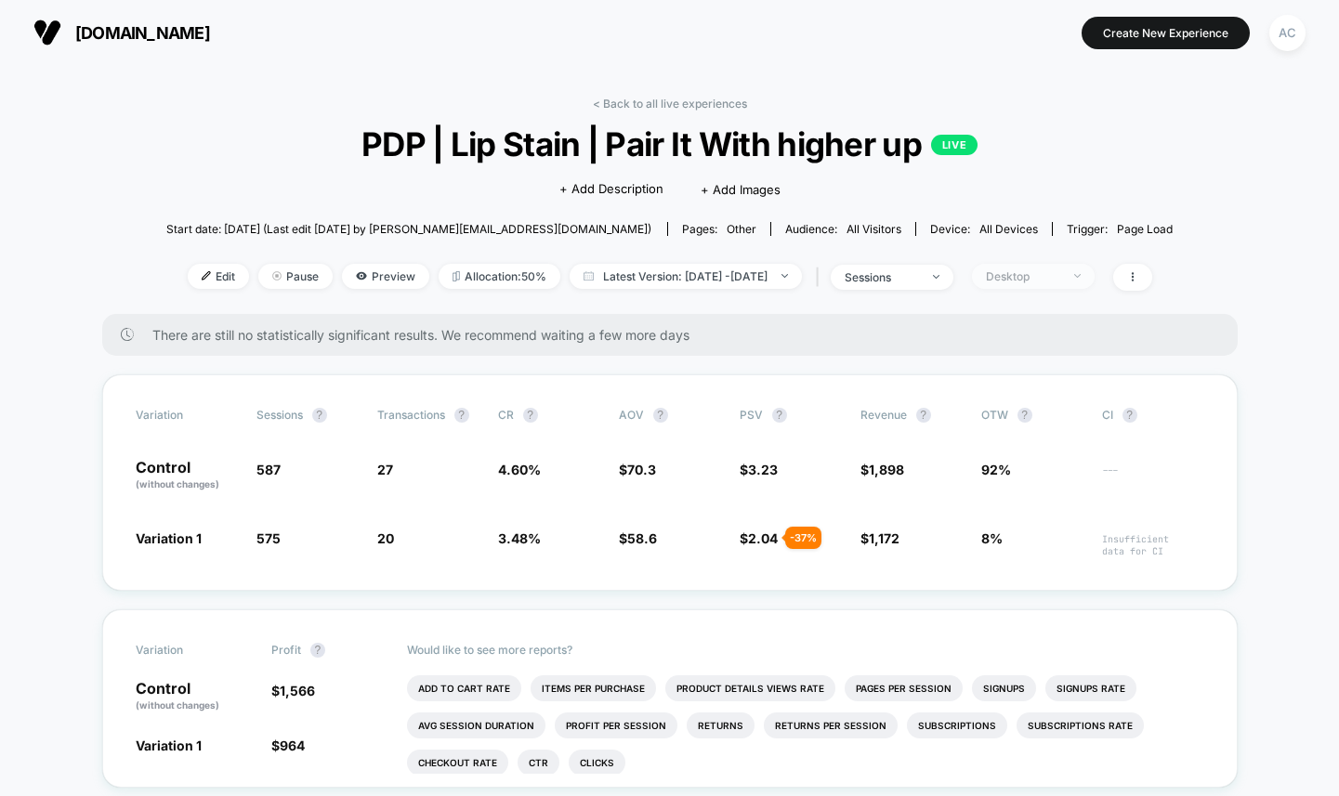
click at [1042, 273] on div "Desktop" at bounding box center [1023, 277] width 74 height 14
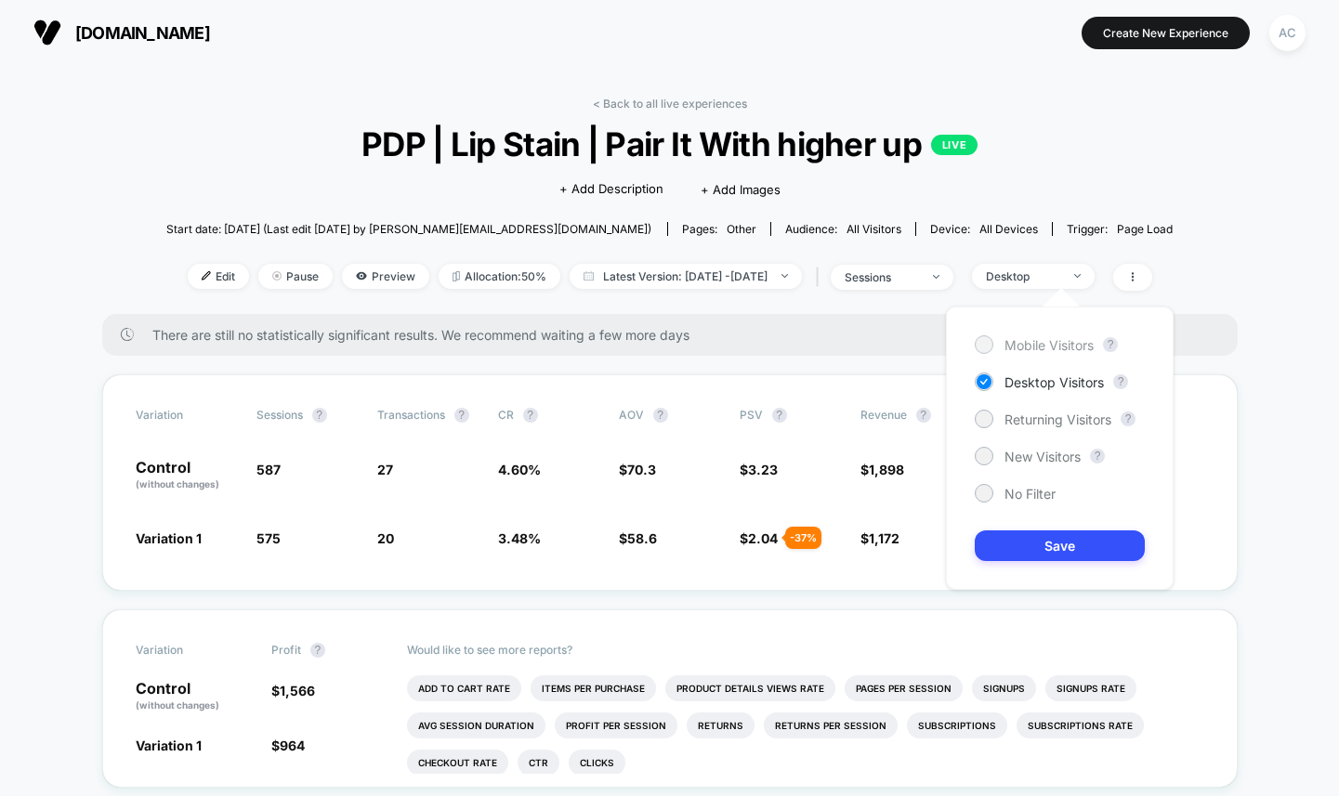
click at [1037, 340] on span "Mobile Visitors" at bounding box center [1049, 345] width 89 height 16
click at [1057, 547] on button "Save" at bounding box center [1060, 546] width 170 height 31
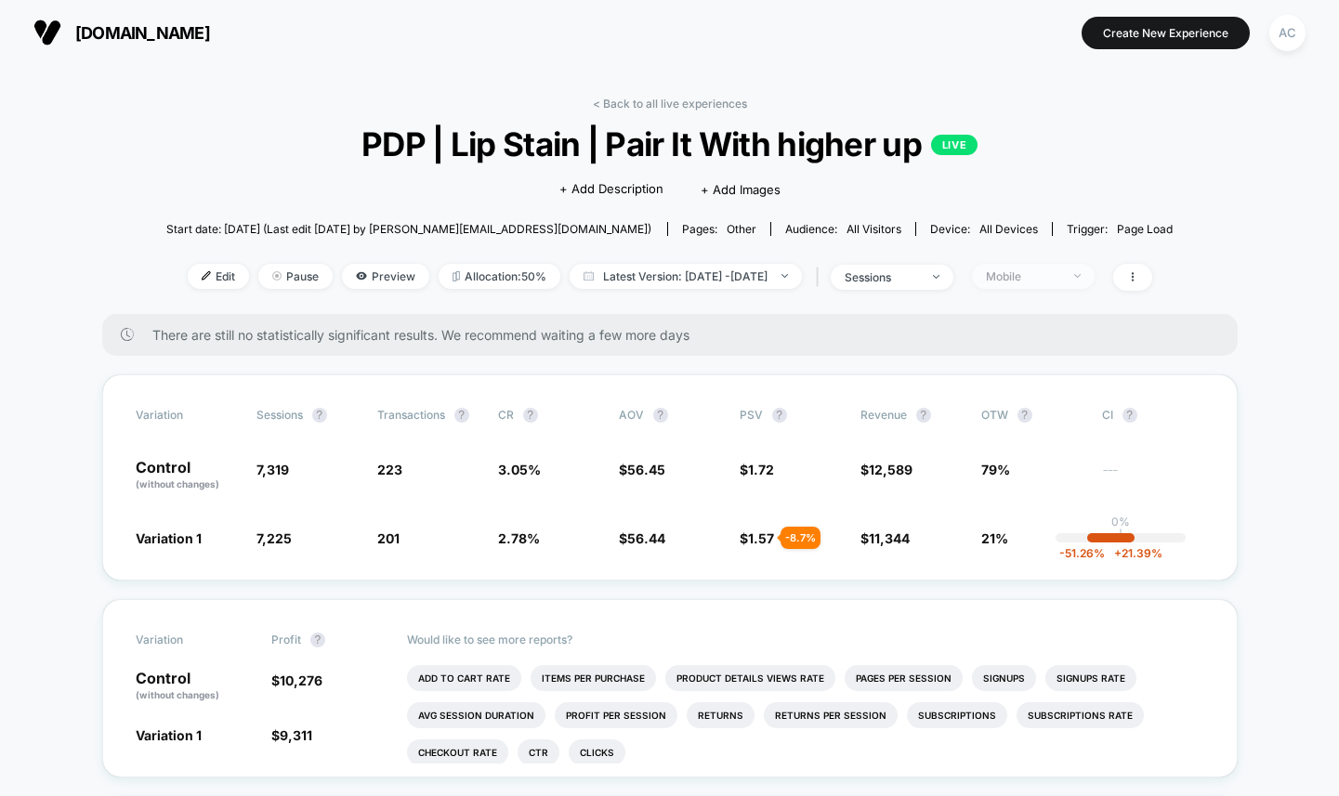
click at [1035, 276] on div "Mobile" at bounding box center [1023, 277] width 74 height 14
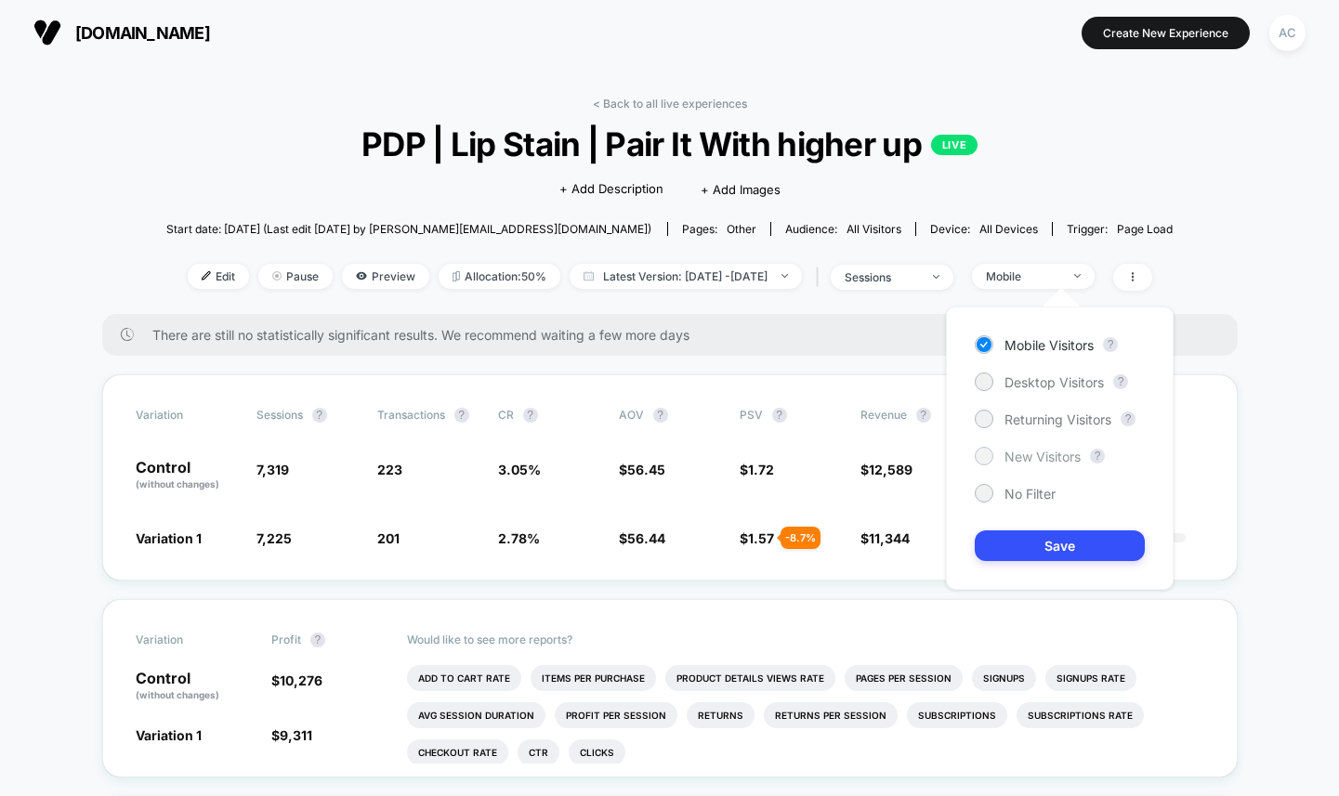
click at [1045, 451] on span "New Visitors" at bounding box center [1043, 457] width 76 height 16
click at [1063, 552] on button "Save" at bounding box center [1060, 546] width 170 height 31
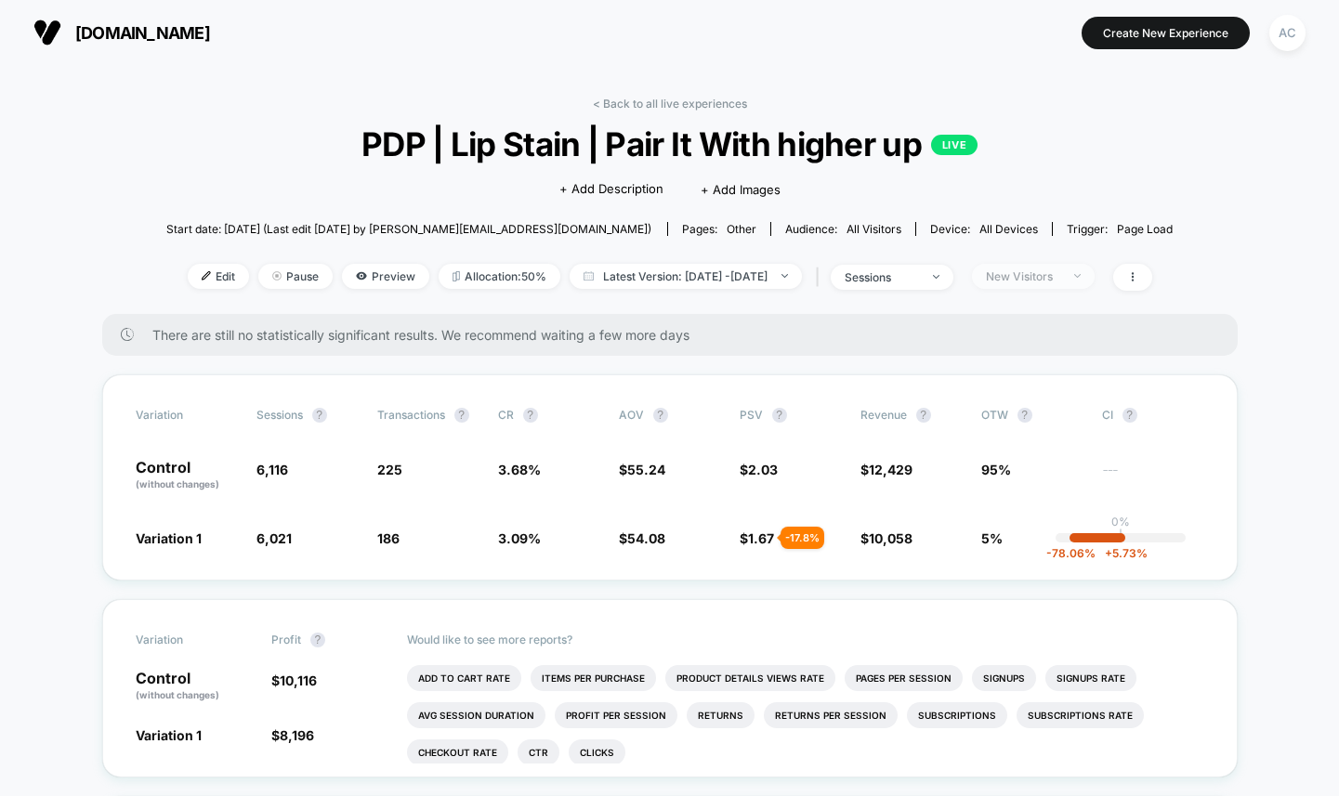
click at [1035, 276] on div "New Visitors" at bounding box center [1023, 277] width 74 height 14
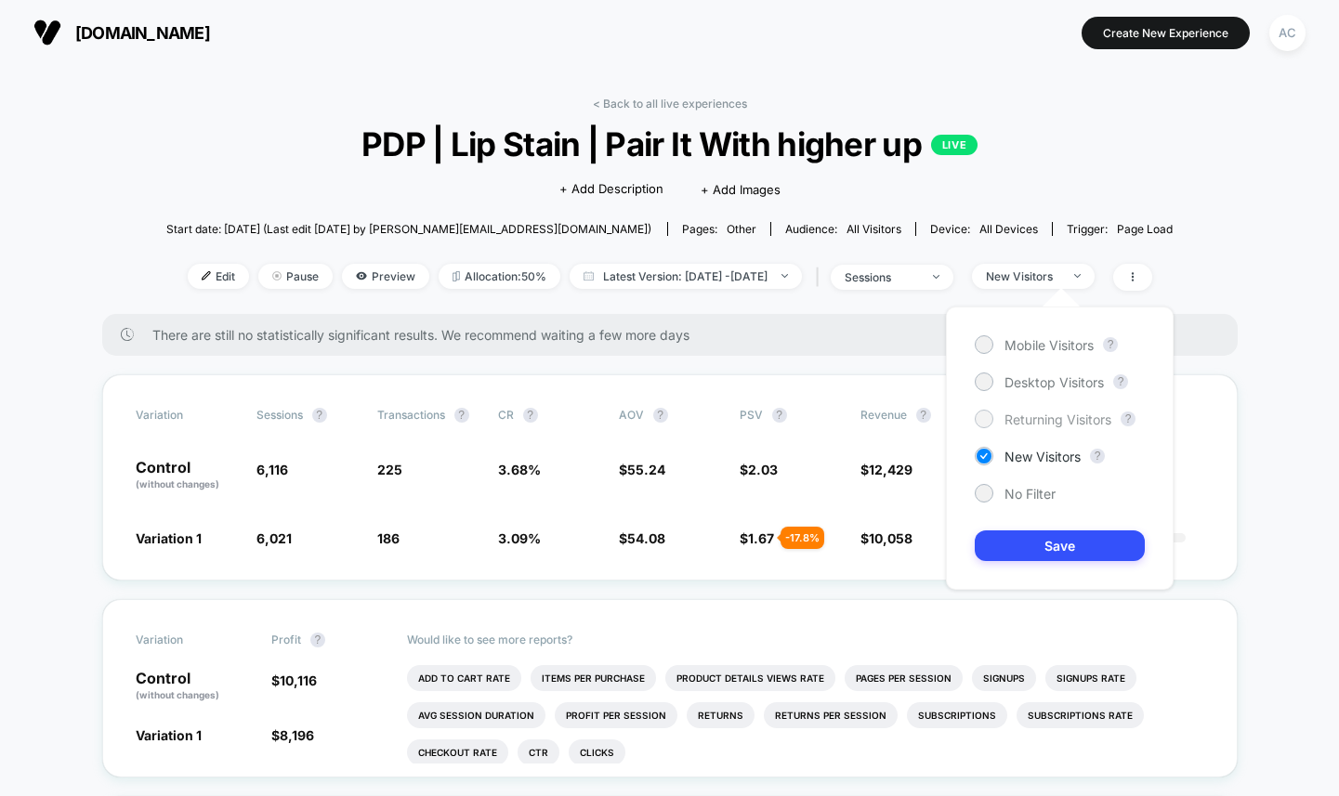
click at [1019, 416] on span "Returning Visitors" at bounding box center [1058, 420] width 107 height 16
click at [1045, 549] on button "Save" at bounding box center [1060, 546] width 170 height 31
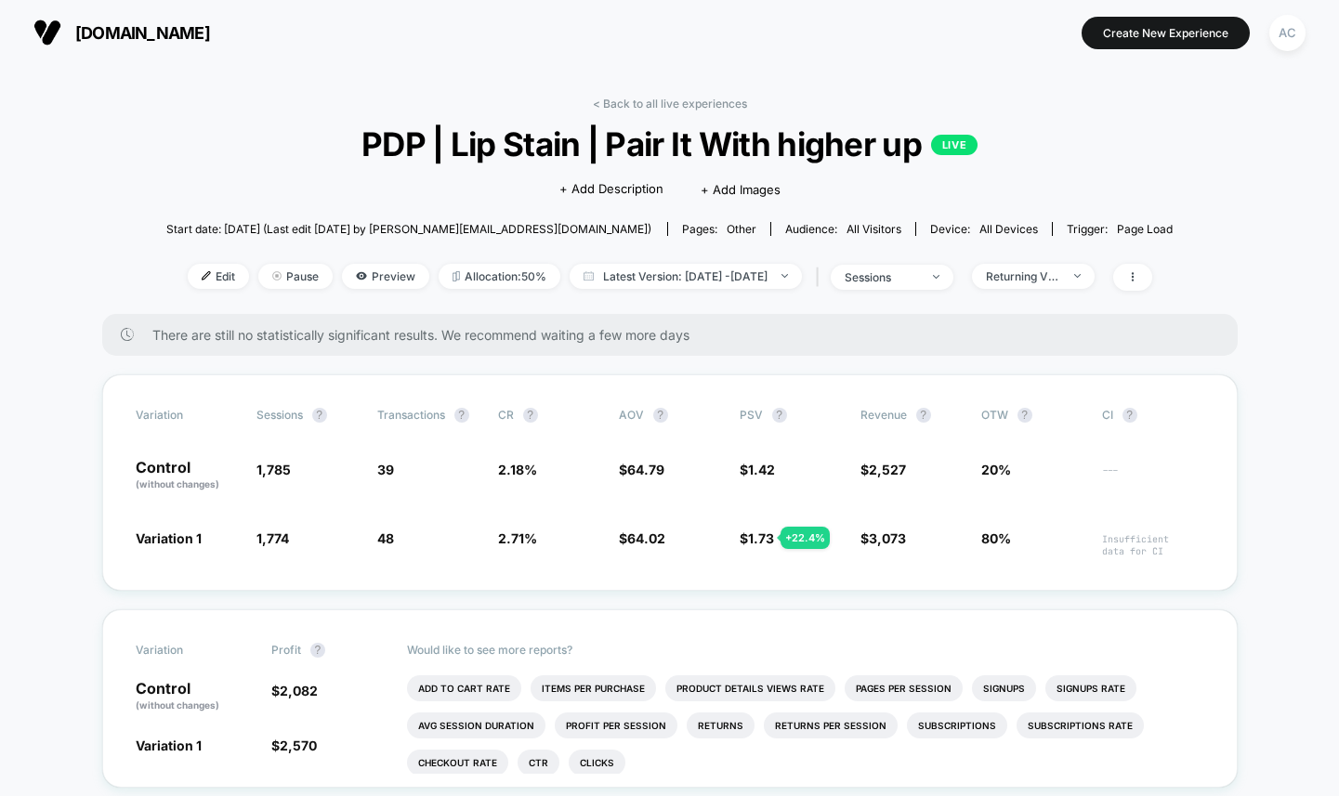
scroll to position [5, 0]
